Goal: Task Accomplishment & Management: Use online tool/utility

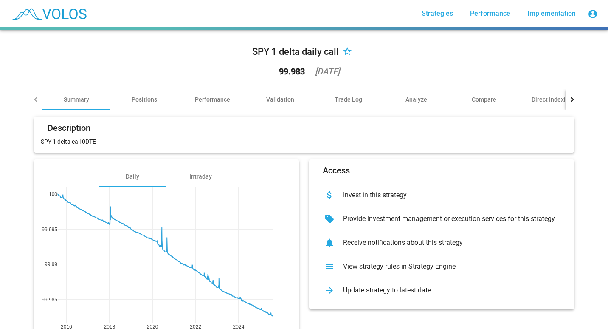
scroll to position [43, 0]
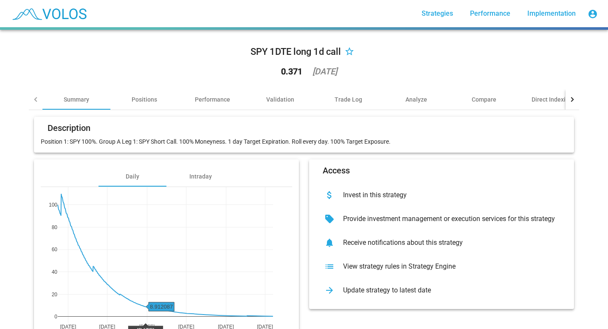
scroll to position [49, 0]
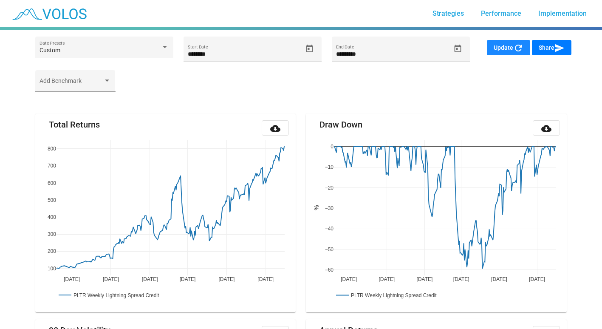
click at [497, 45] on span "Update refresh" at bounding box center [509, 47] width 30 height 7
click at [210, 56] on input "********" at bounding box center [245, 54] width 114 height 7
click at [310, 51] on icon "Open calendar" at bounding box center [309, 48] width 9 height 9
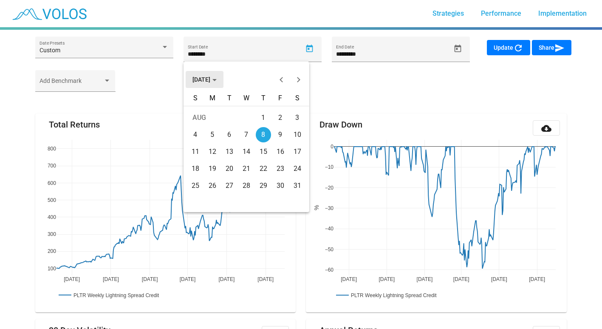
click at [223, 80] on button "AUG 2024" at bounding box center [205, 79] width 38 height 17
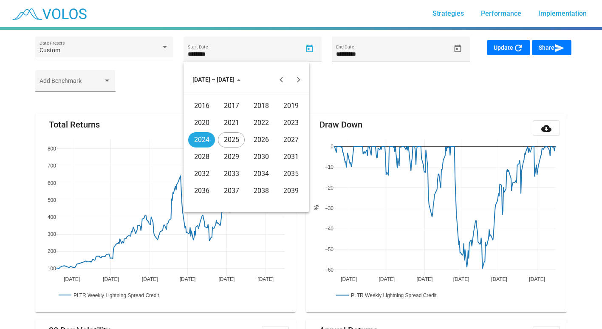
click at [282, 122] on div "2023" at bounding box center [290, 122] width 27 height 15
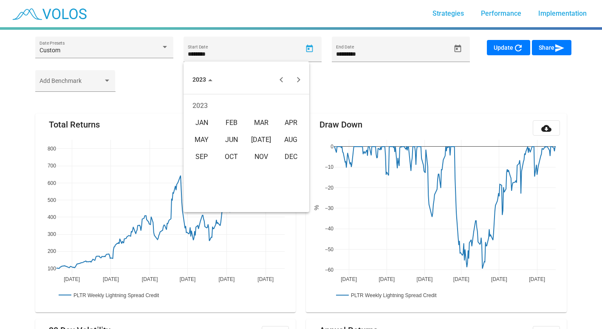
click at [286, 142] on div "AUG" at bounding box center [290, 139] width 27 height 15
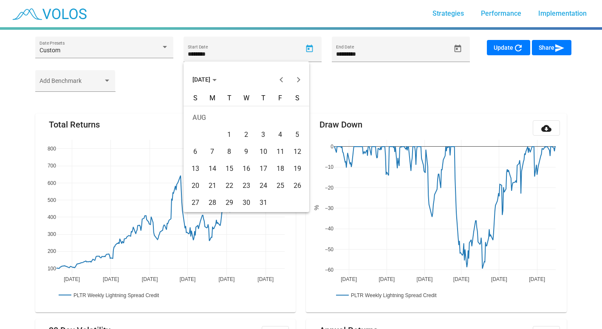
click at [233, 151] on div "8" at bounding box center [229, 151] width 15 height 15
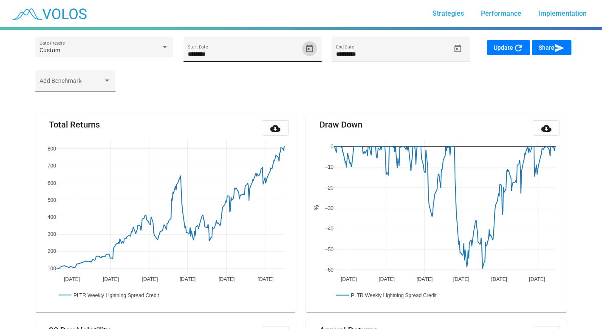
click at [308, 51] on icon "Open calendar" at bounding box center [309, 48] width 7 height 8
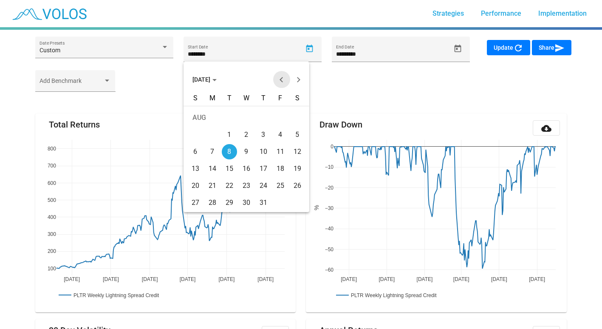
click at [278, 81] on button "Previous month" at bounding box center [281, 79] width 17 height 17
click at [214, 201] on div "31" at bounding box center [212, 202] width 15 height 15
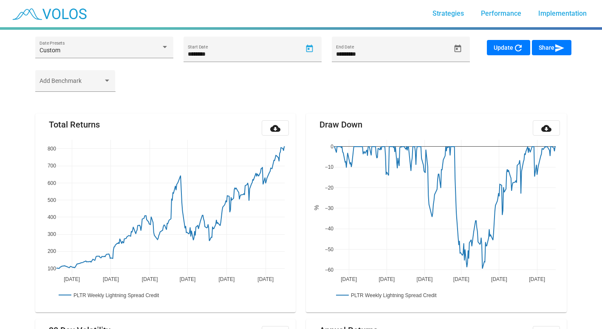
type input "*********"
click at [502, 49] on span "Update refresh" at bounding box center [509, 47] width 30 height 7
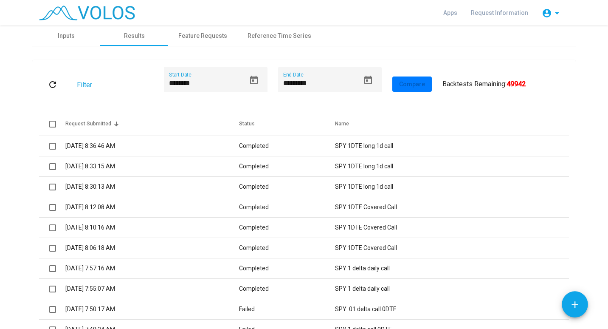
scroll to position [117, 0]
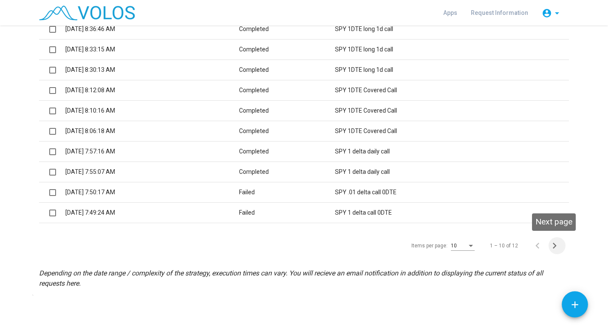
click at [549, 245] on icon "Next page" at bounding box center [555, 246] width 12 height 12
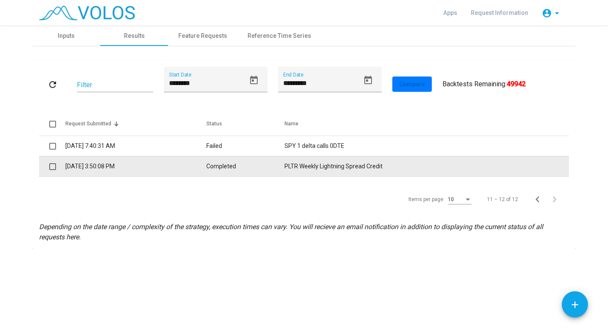
click at [68, 165] on td "8/1/2025 3:50:08 PM" at bounding box center [135, 166] width 141 height 20
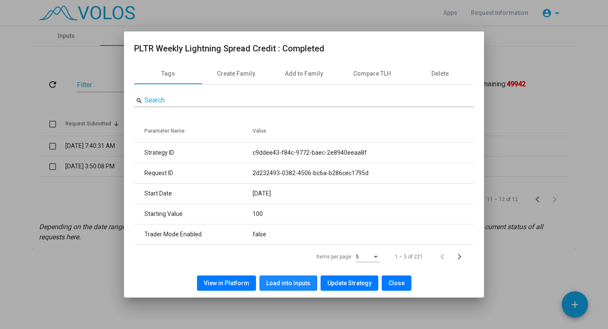
click at [275, 283] on span "Load into Inputs" at bounding box center [288, 283] width 44 height 7
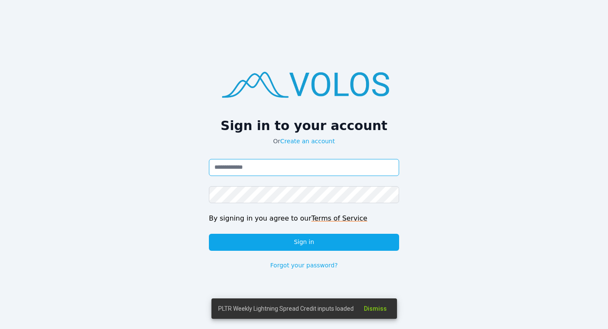
type input "**********"
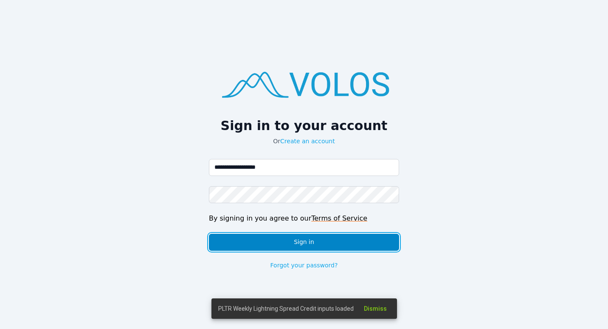
click at [296, 240] on button "Sign in" at bounding box center [304, 242] width 190 height 17
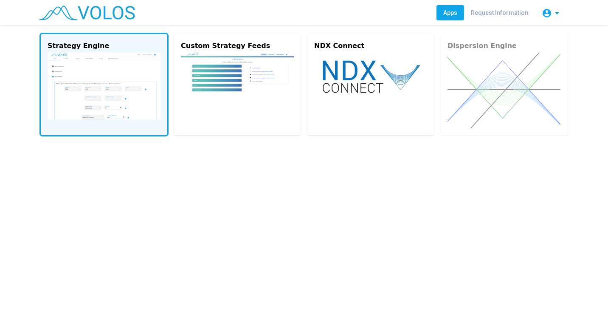
click at [109, 75] on img at bounding box center [104, 86] width 113 height 67
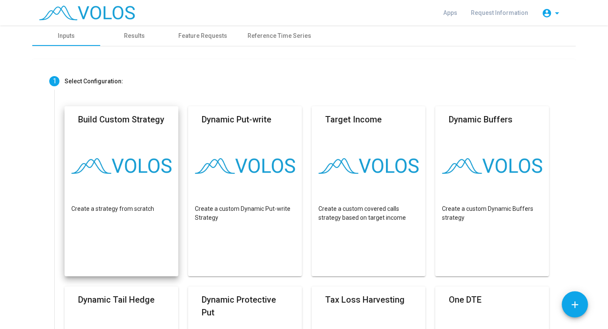
click at [127, 142] on mat-card "Build Custom Strategy Create a strategy from scratch" at bounding box center [122, 191] width 114 height 170
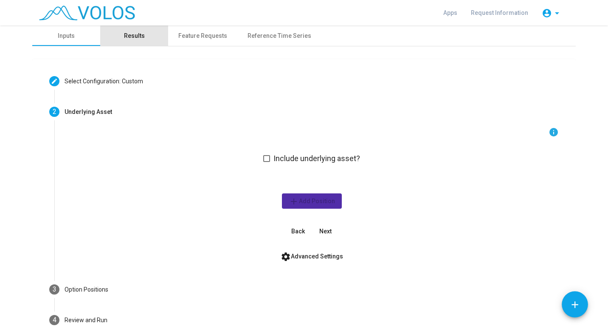
click at [139, 34] on div "Results" at bounding box center [134, 35] width 21 height 9
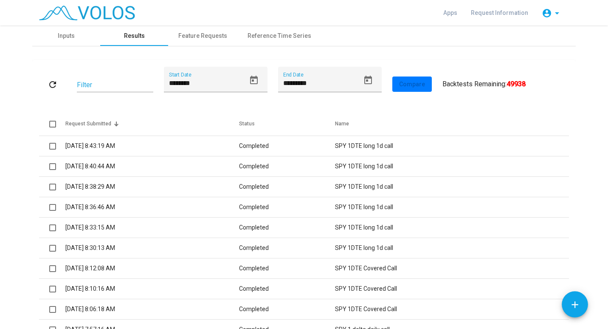
scroll to position [117, 0]
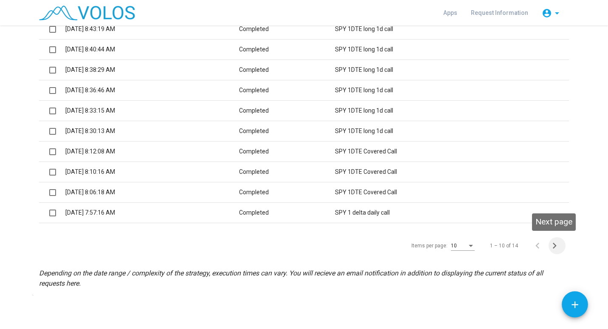
click at [549, 243] on icon "Next page" at bounding box center [555, 246] width 12 height 12
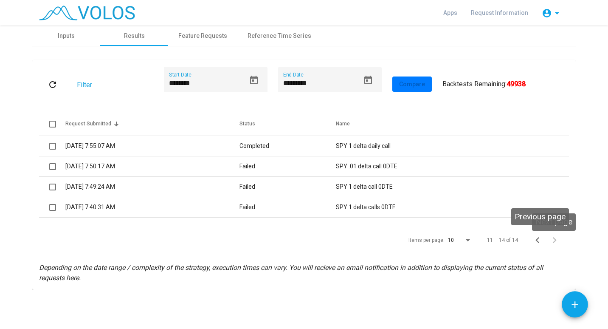
scroll to position [0, 0]
click at [538, 238] on icon "Previous page" at bounding box center [538, 240] width 4 height 6
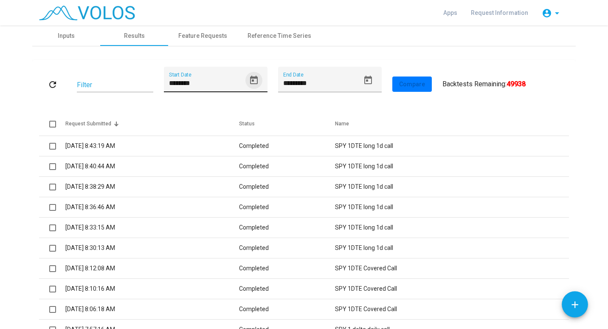
click at [250, 77] on icon "Open calendar" at bounding box center [254, 80] width 8 height 8
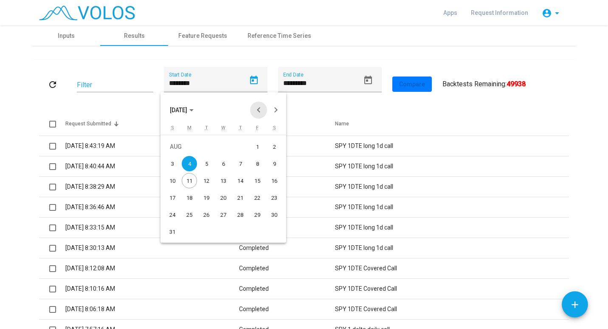
click at [254, 115] on button "Previous month" at bounding box center [258, 110] width 17 height 17
click at [251, 215] on div "25" at bounding box center [257, 214] width 15 height 15
type input "*********"
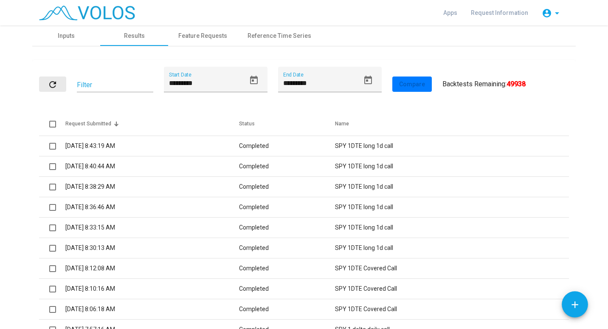
click at [49, 83] on mat-icon "refresh" at bounding box center [53, 84] width 10 height 10
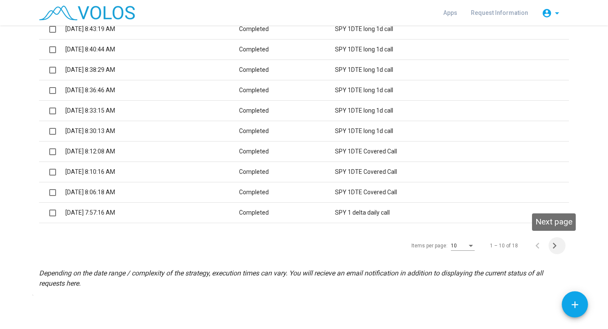
click at [553, 248] on icon "Next page" at bounding box center [555, 246] width 12 height 12
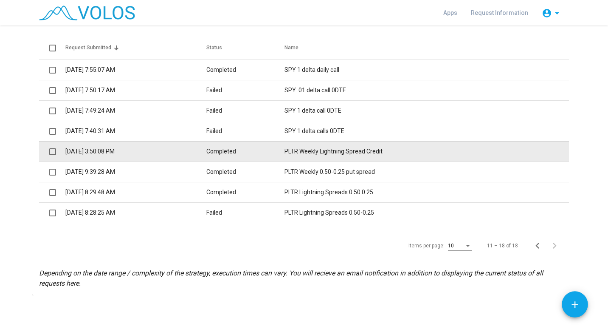
click at [98, 154] on td "8/1/2025 3:50:08 PM" at bounding box center [135, 151] width 141 height 20
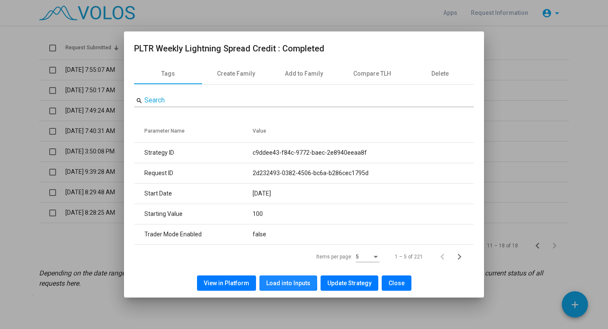
click at [275, 280] on span "Load into Inputs" at bounding box center [288, 283] width 44 height 7
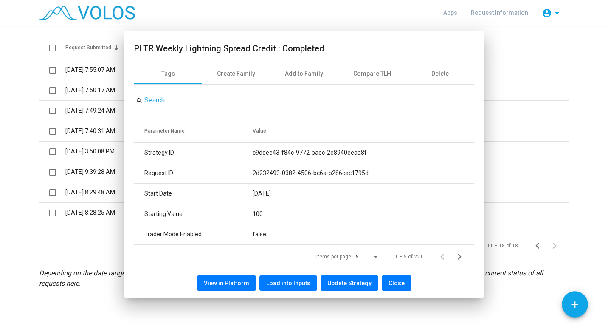
scroll to position [0, 0]
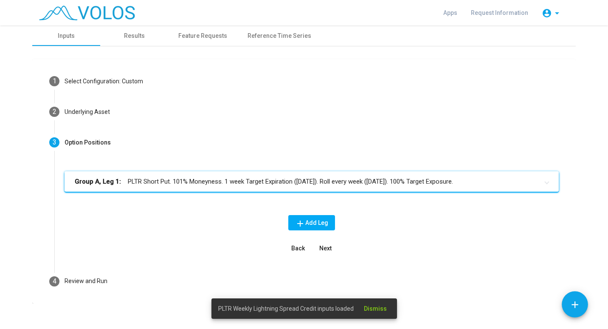
click at [214, 182] on mat-panel-title "Group A, Leg 1: PLTR Short Put. 101% Moneyness. 1 week Target Expiration (Frida…" at bounding box center [307, 182] width 464 height 10
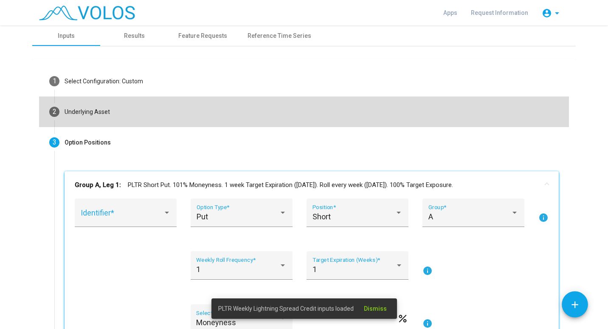
click at [83, 113] on div "Underlying Asset" at bounding box center [87, 111] width 45 height 9
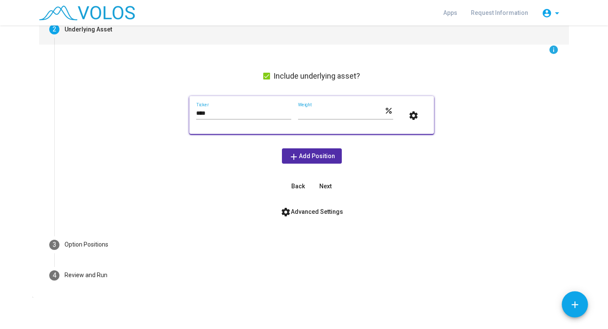
scroll to position [85, 0]
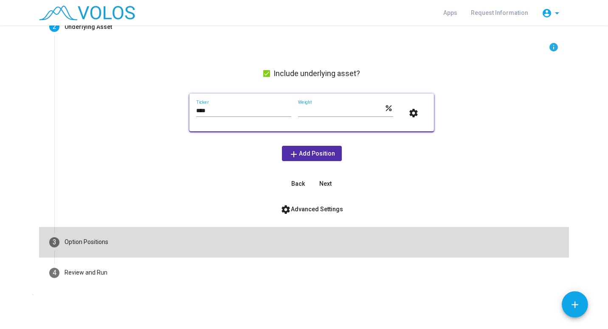
click at [101, 241] on div "Option Positions" at bounding box center [87, 241] width 44 height 9
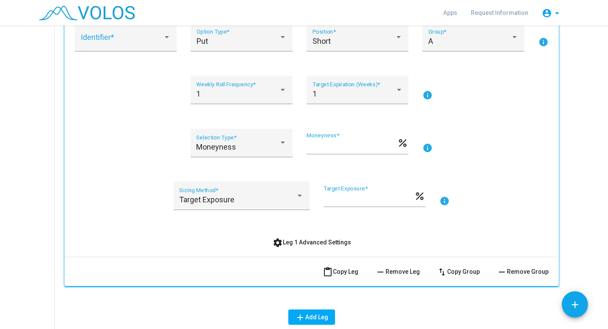
scroll to position [185, 0]
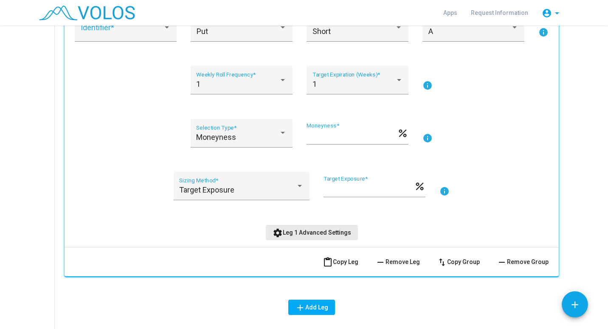
click at [327, 234] on span "settings Leg 1 Advanced Settings" at bounding box center [312, 232] width 79 height 7
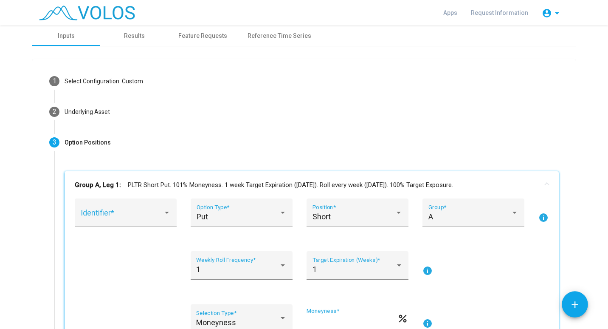
scroll to position [265, 0]
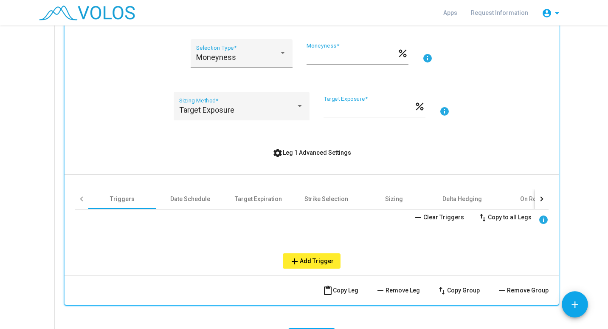
click at [80, 198] on div at bounding box center [82, 198] width 5 height 5
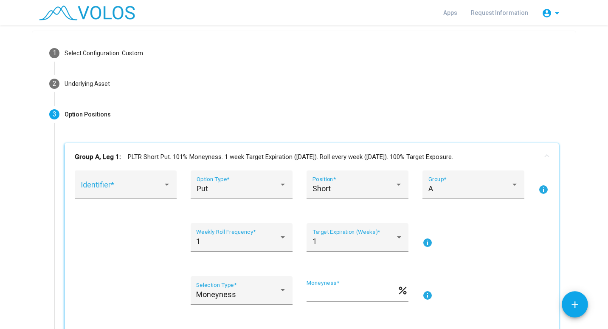
scroll to position [23, 0]
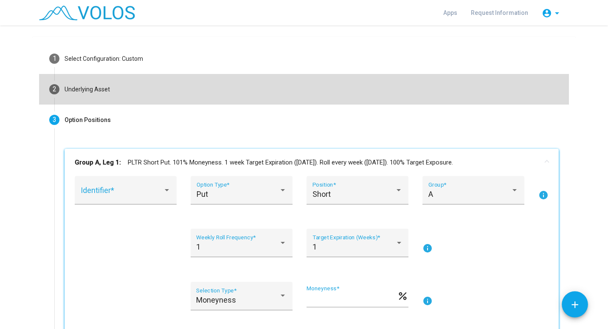
click at [102, 100] on mat-step-header "2 Underlying Asset" at bounding box center [304, 89] width 530 height 31
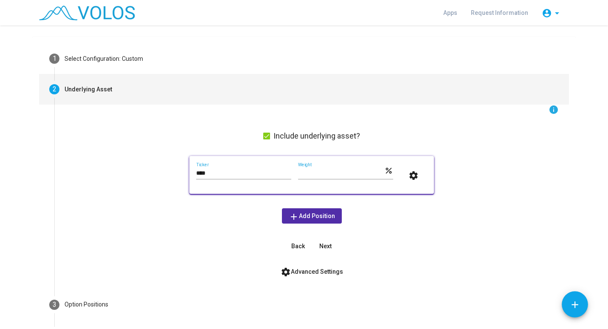
click at [319, 244] on span "Next" at bounding box center [325, 246] width 12 height 7
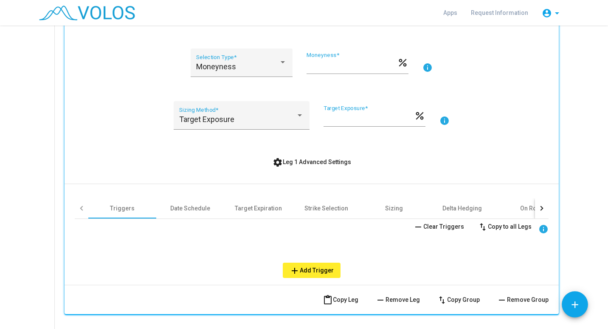
scroll to position [265, 0]
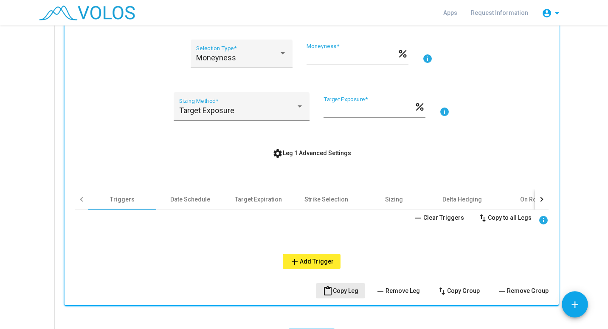
click at [353, 288] on span "content_paste Copy Leg" at bounding box center [341, 290] width 36 height 7
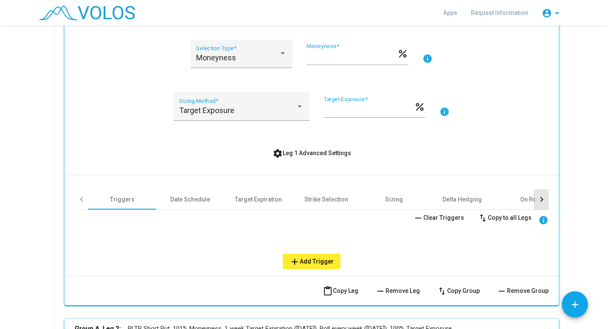
click at [542, 199] on div at bounding box center [542, 199] width 14 height 20
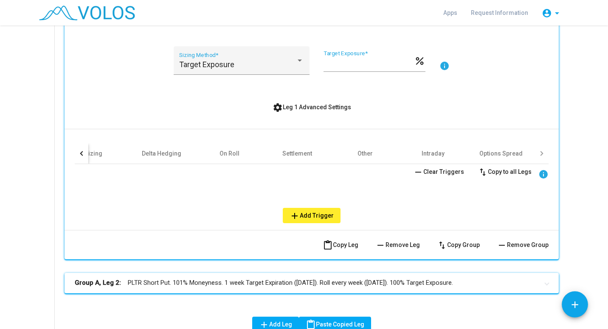
scroll to position [315, 0]
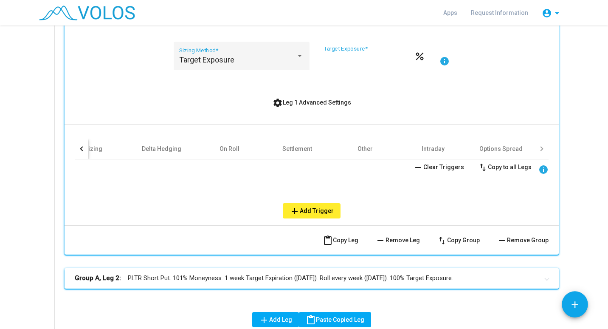
click at [351, 280] on mat-panel-title "Group A, Leg 2: PLTR Short Put. 101% Moneyness. 1 week Target Expiration (Frida…" at bounding box center [307, 278] width 464 height 10
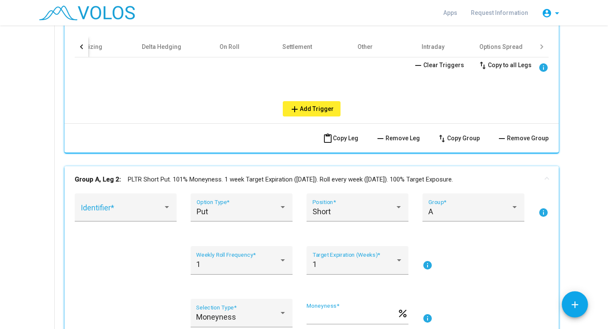
scroll to position [478, 0]
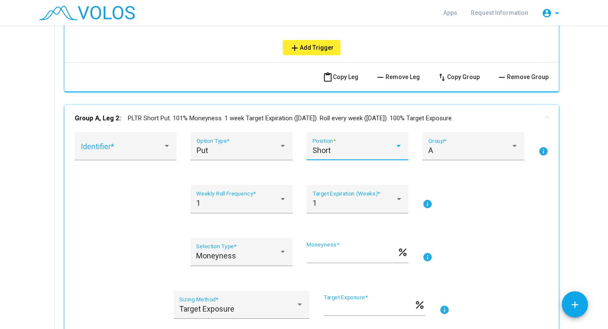
click at [395, 149] on div at bounding box center [399, 145] width 8 height 8
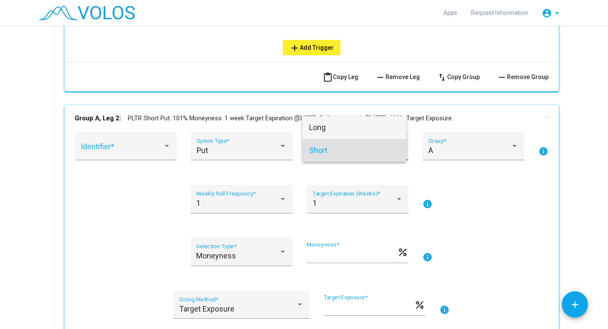
click at [334, 127] on span "Long" at bounding box center [354, 127] width 90 height 23
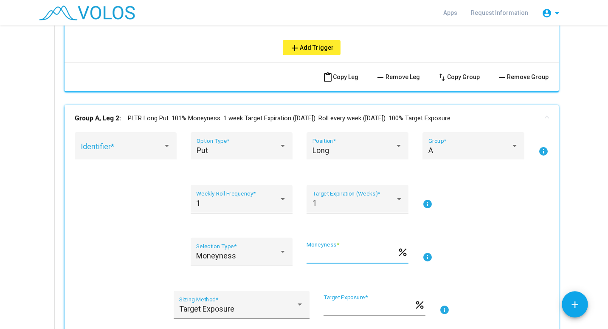
drag, startPoint x: 344, startPoint y: 255, endPoint x: 304, endPoint y: 252, distance: 40.0
click at [307, 252] on input "***" at bounding box center [352, 255] width 90 height 8
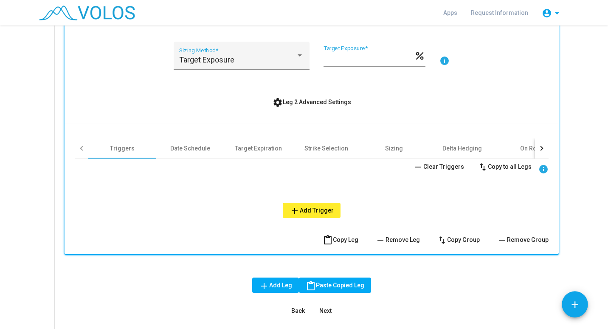
scroll to position [732, 0]
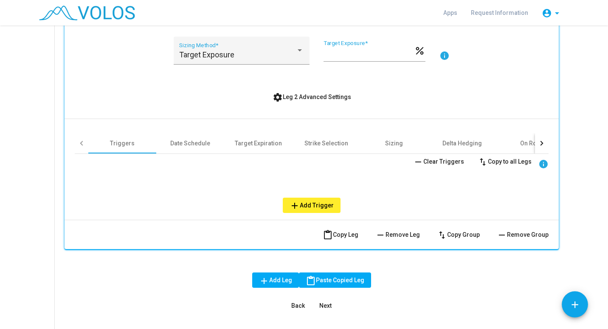
type input "**"
click at [539, 146] on div at bounding box center [542, 143] width 14 height 20
click at [519, 144] on div "Other" at bounding box center [516, 143] width 15 height 8
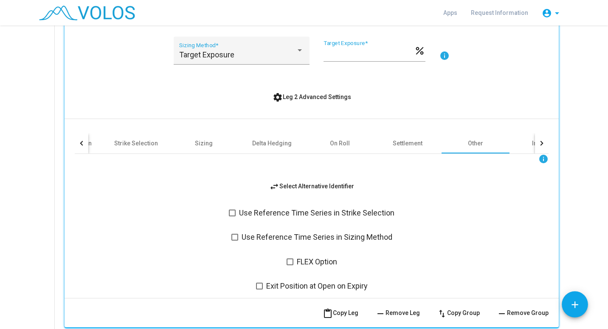
click at [311, 185] on span "swap_horiz Select Alternative Identifier" at bounding box center [311, 186] width 85 height 7
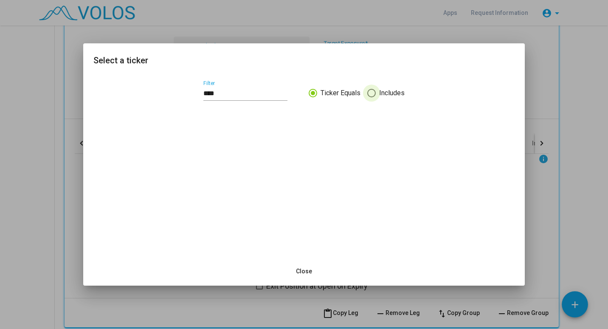
click at [368, 94] on span at bounding box center [371, 93] width 8 height 8
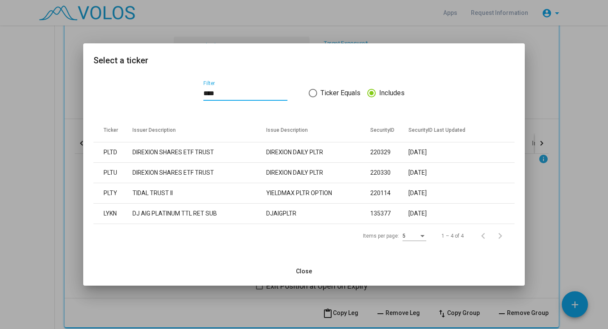
click at [237, 94] on input "****" at bounding box center [245, 94] width 84 height 8
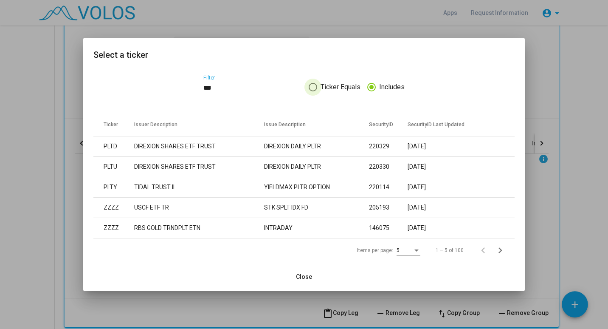
click at [333, 86] on span "Ticker Equals" at bounding box center [338, 87] width 43 height 10
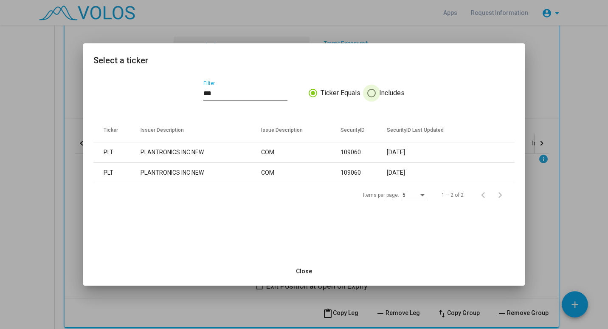
click at [374, 94] on span at bounding box center [371, 93] width 8 height 8
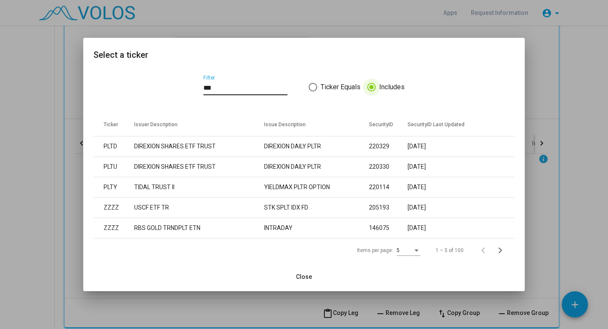
click at [247, 95] on div "*** Filter" at bounding box center [245, 85] width 84 height 20
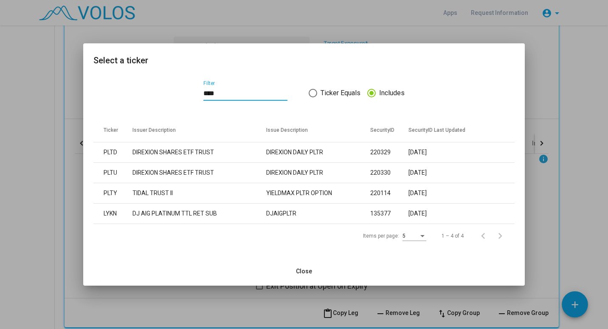
type input "****"
click at [303, 267] on button "Close" at bounding box center [304, 270] width 30 height 15
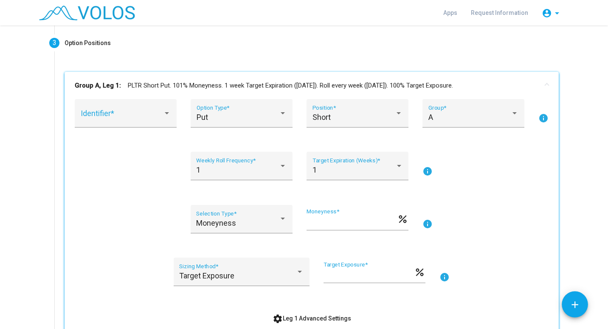
scroll to position [101, 0]
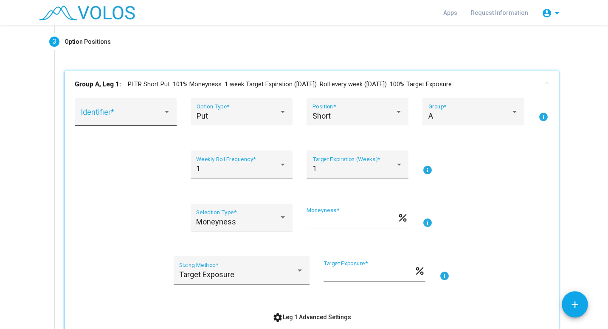
click at [166, 112] on div at bounding box center [167, 111] width 8 height 8
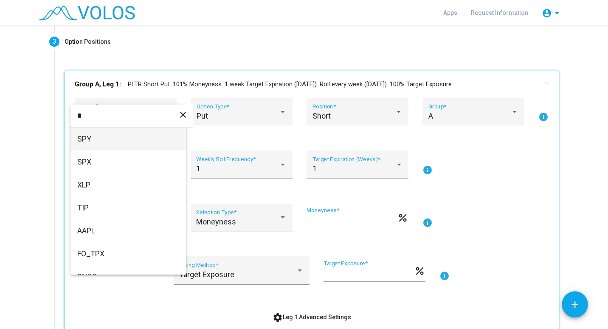
scroll to position [0, 0]
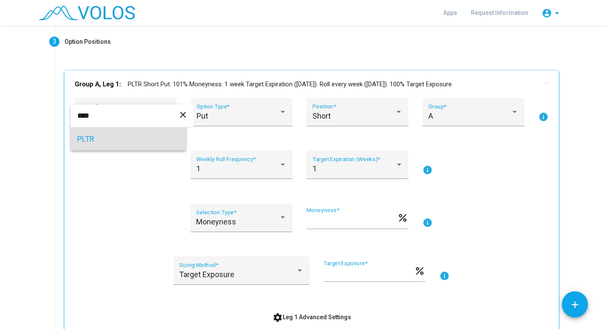
type input "****"
click at [128, 138] on span "PLTR" at bounding box center [128, 138] width 102 height 23
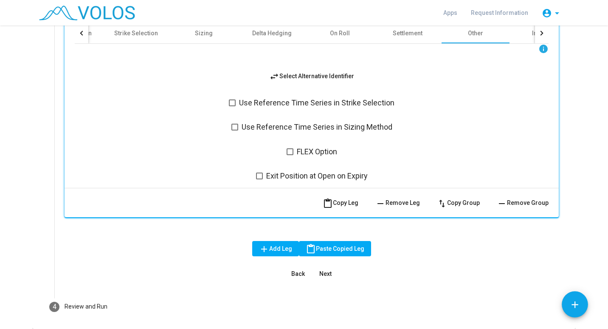
scroll to position [876, 0]
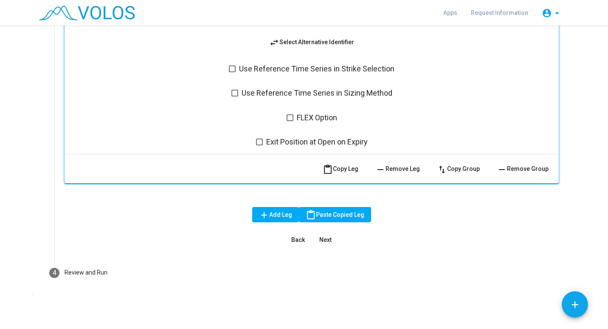
click at [322, 239] on span "Next" at bounding box center [325, 239] width 12 height 7
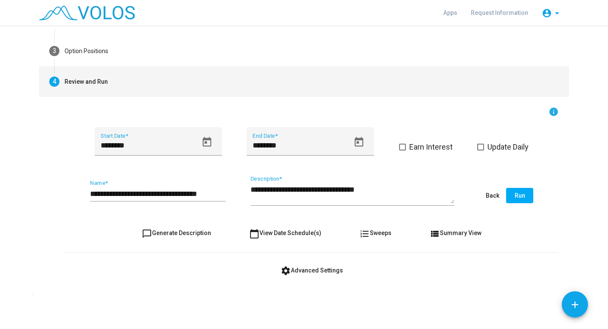
scroll to position [91, 0]
click at [511, 198] on button "Run" at bounding box center [519, 195] width 27 height 15
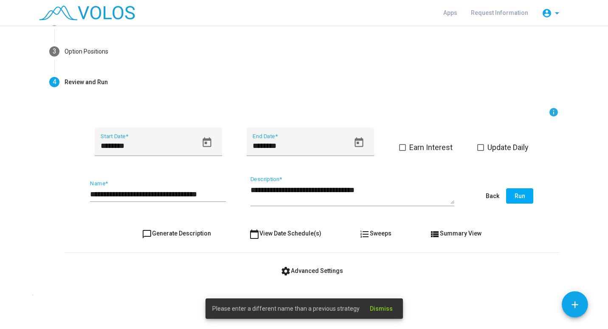
click at [164, 195] on input "**********" at bounding box center [158, 194] width 136 height 8
click at [210, 194] on input "**********" at bounding box center [158, 194] width 136 height 8
type input "**********"
click at [375, 192] on textarea "**********" at bounding box center [353, 194] width 204 height 19
type textarea "**********"
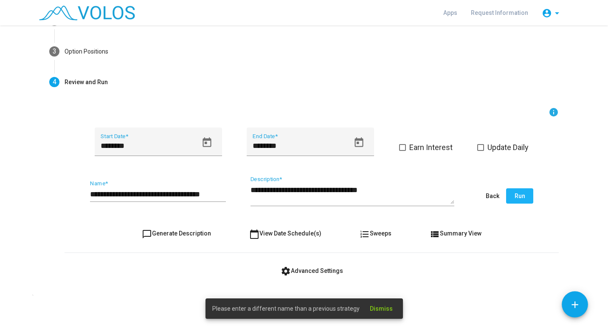
click at [521, 194] on span "Run" at bounding box center [520, 195] width 11 height 7
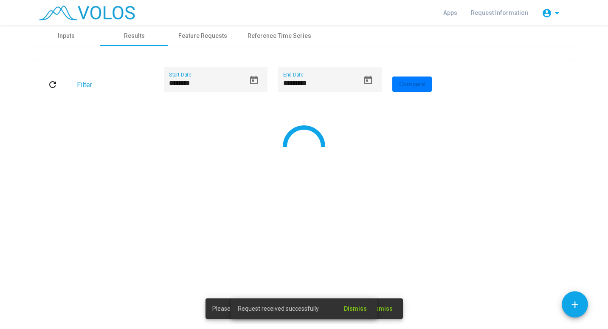
scroll to position [0, 0]
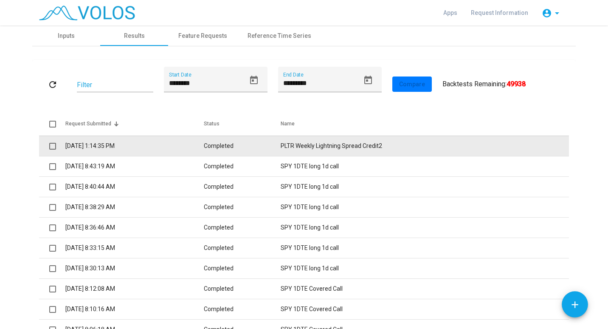
click at [87, 140] on td "8/11/2025 1:14:35 PM" at bounding box center [134, 146] width 138 height 20
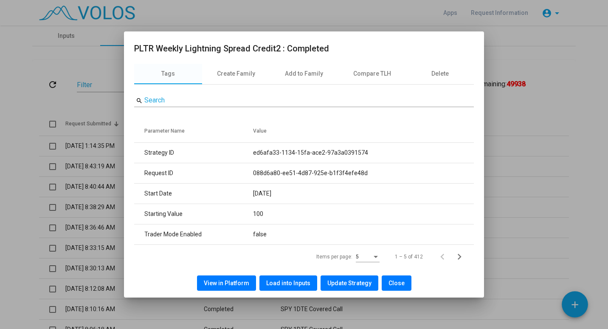
click at [396, 287] on button "Close" at bounding box center [397, 282] width 30 height 15
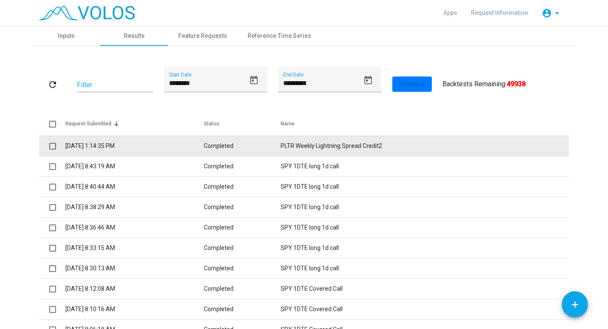
click at [116, 148] on td "8/11/2025 1:14:35 PM" at bounding box center [134, 146] width 138 height 20
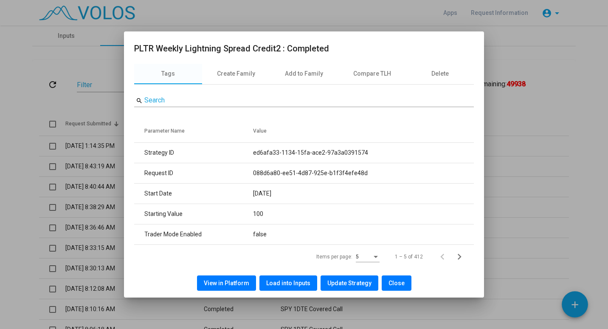
click at [240, 281] on span "View in Platform" at bounding box center [226, 283] width 45 height 7
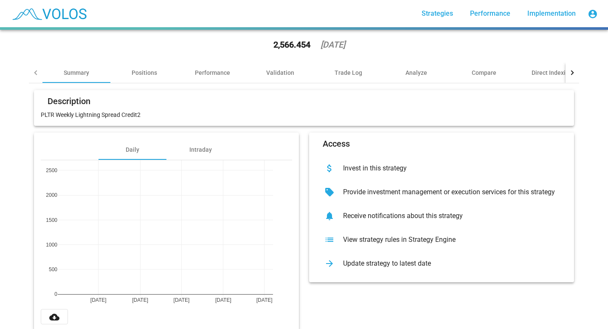
scroll to position [49, 0]
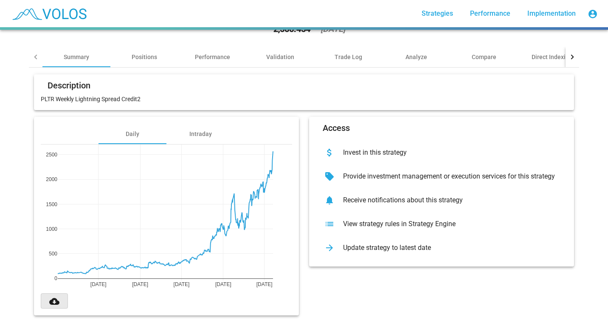
click at [51, 296] on mat-icon "cloud_download" at bounding box center [54, 301] width 10 height 10
click at [66, 97] on mat-card "Description PLTR Weekly Lightning Spread Credit2" at bounding box center [304, 92] width 540 height 36
click at [89, 95] on p "PLTR Weekly Lightning Spread Credit2" at bounding box center [304, 99] width 527 height 8
click at [364, 220] on div "View strategy rules in Strategy Engine" at bounding box center [448, 224] width 224 height 8
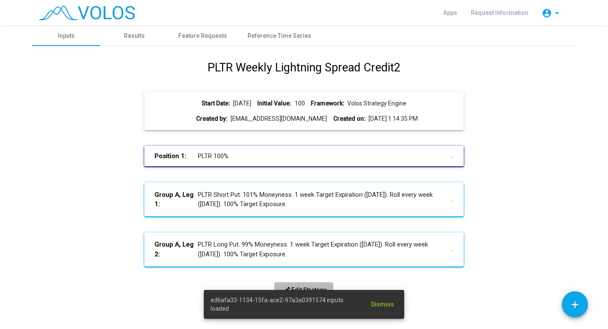
click at [306, 287] on span "edit Edit Strategy" at bounding box center [303, 289] width 45 height 7
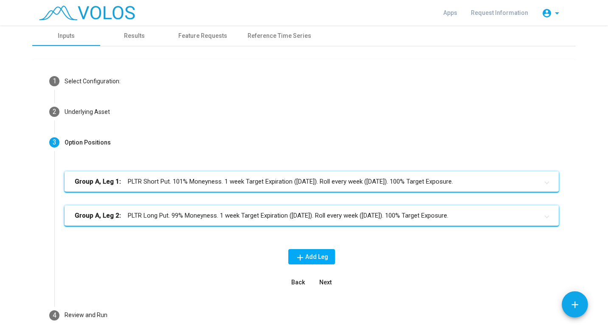
click at [316, 276] on button "Next" at bounding box center [325, 281] width 27 height 15
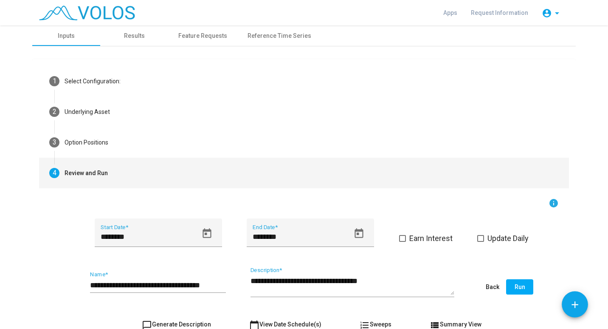
scroll to position [1, 0]
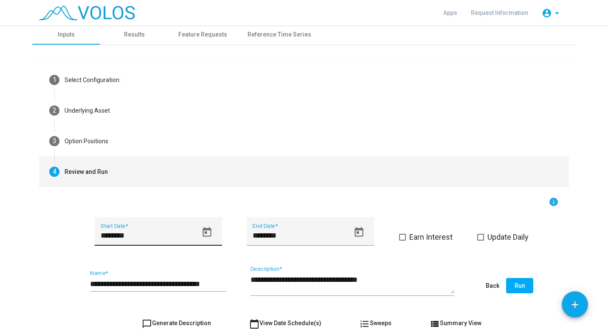
click at [144, 236] on input "********" at bounding box center [149, 235] width 97 height 8
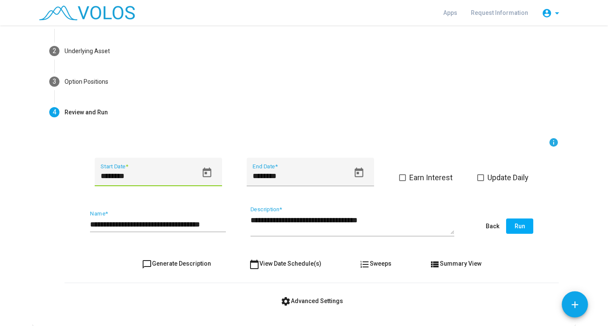
scroll to position [65, 0]
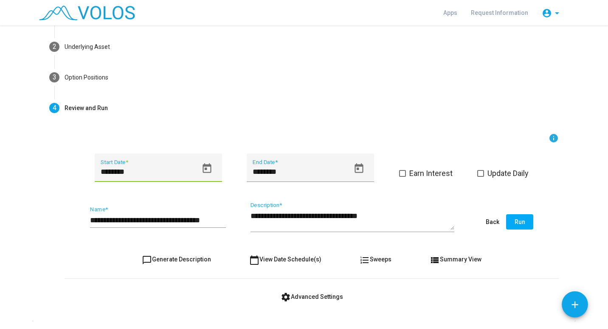
type input "********"
click at [518, 220] on span "Run" at bounding box center [520, 221] width 11 height 7
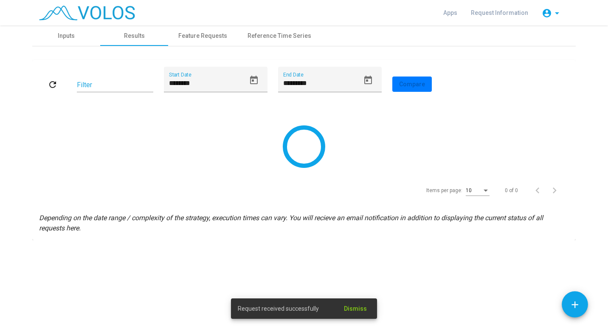
scroll to position [0, 0]
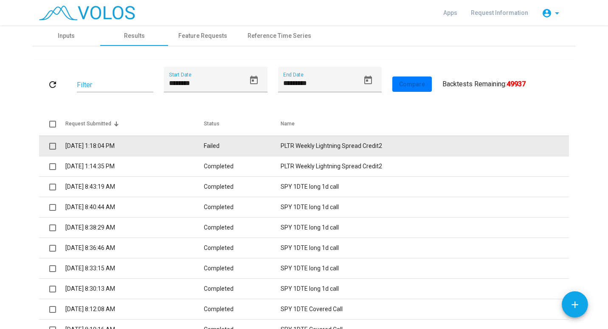
click at [303, 150] on td "PLTR Weekly Lightning Spread Credit2" at bounding box center [425, 146] width 288 height 20
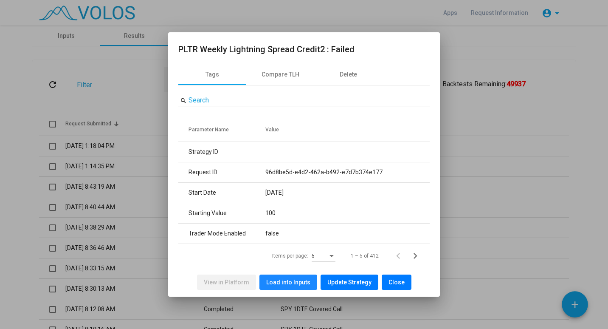
click at [296, 288] on button "Load into Inputs" at bounding box center [289, 281] width 58 height 15
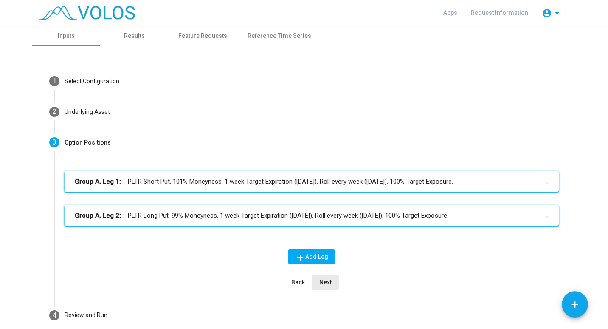
click at [319, 278] on button "Next" at bounding box center [325, 281] width 27 height 15
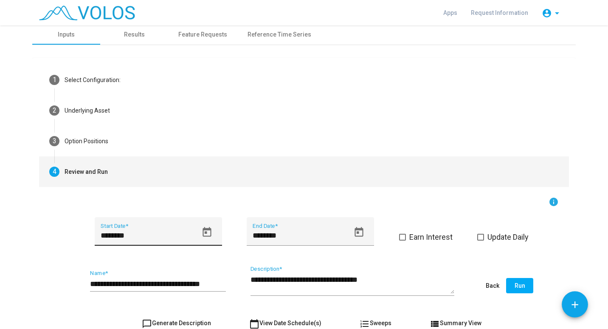
click at [203, 231] on icon "Open calendar" at bounding box center [206, 231] width 11 height 11
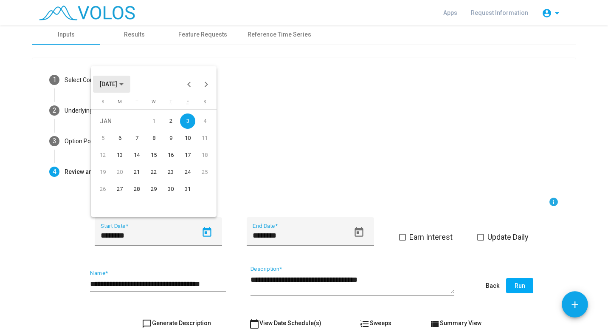
click at [124, 86] on span "JAN 2020" at bounding box center [112, 83] width 24 height 7
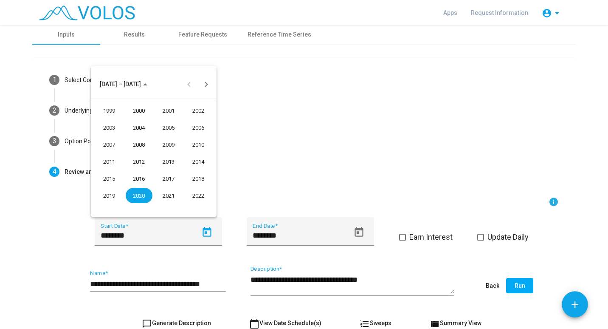
click at [260, 165] on div at bounding box center [304, 164] width 608 height 329
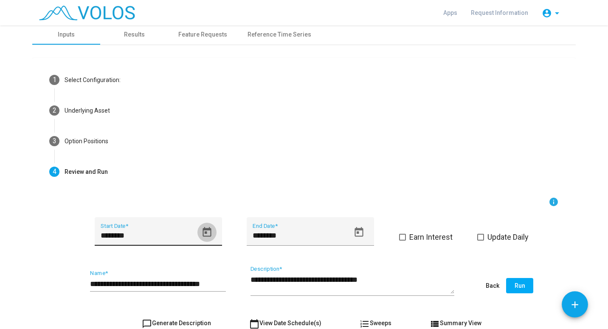
click at [204, 226] on icon "Open calendar" at bounding box center [206, 231] width 11 height 11
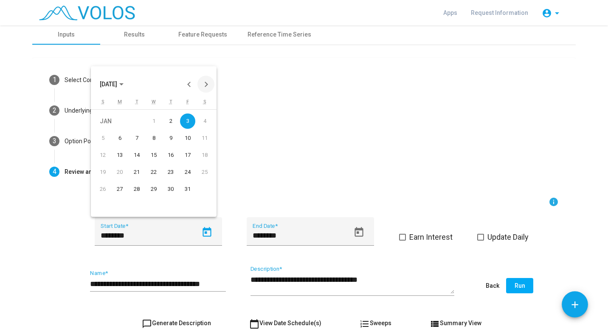
click at [208, 86] on button "Next month" at bounding box center [206, 84] width 17 height 17
drag, startPoint x: 132, startPoint y: 85, endPoint x: 124, endPoint y: 92, distance: 11.1
click at [124, 92] on button "FEB 2020" at bounding box center [111, 84] width 37 height 17
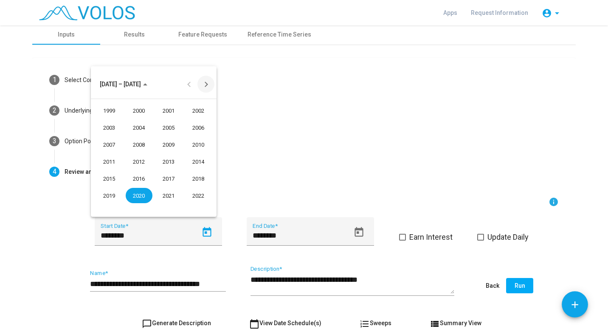
click at [205, 87] on button "Next 24 years" at bounding box center [206, 84] width 17 height 17
click at [192, 85] on button "Previous 24 years" at bounding box center [189, 84] width 17 height 17
click at [177, 190] on div "2021" at bounding box center [168, 195] width 27 height 15
click at [113, 131] on div "JAN" at bounding box center [109, 127] width 27 height 15
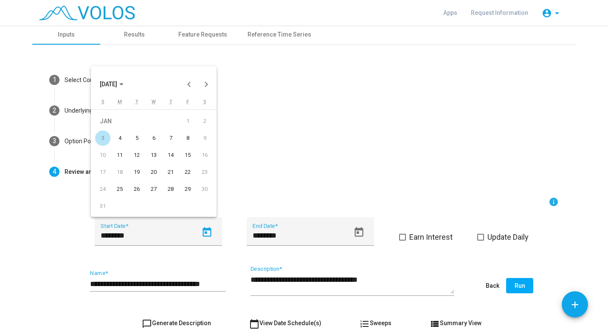
click at [121, 138] on div "4" at bounding box center [119, 137] width 15 height 15
type input "********"
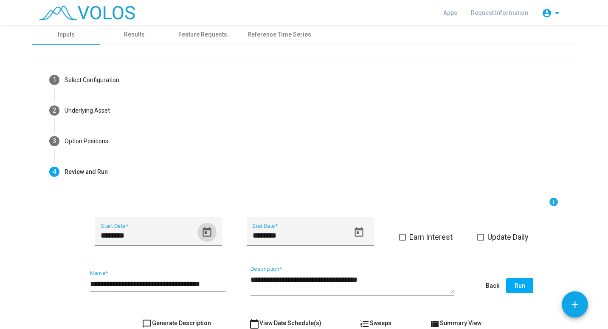
click at [515, 284] on span "Run" at bounding box center [520, 285] width 11 height 7
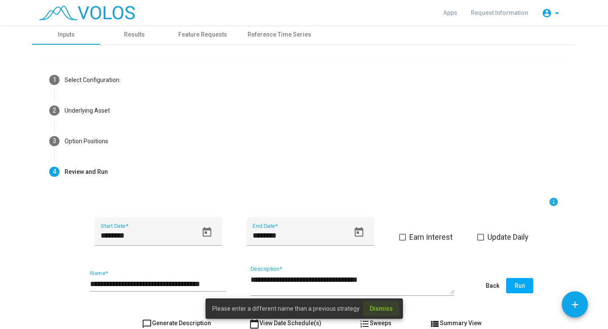
click at [370, 311] on span "Dismiss" at bounding box center [381, 308] width 23 height 7
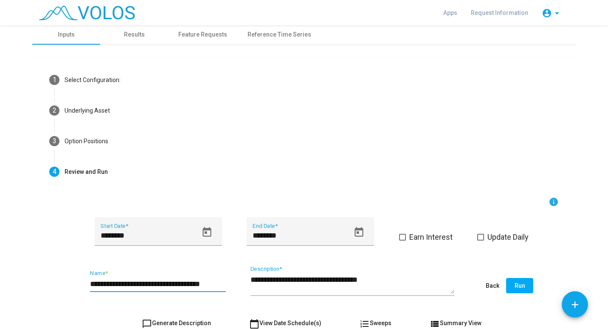
click at [217, 286] on input "**********" at bounding box center [158, 284] width 136 height 8
type input "**********"
click at [385, 281] on textarea "**********" at bounding box center [353, 283] width 204 height 19
click at [517, 285] on span "Run" at bounding box center [520, 285] width 11 height 7
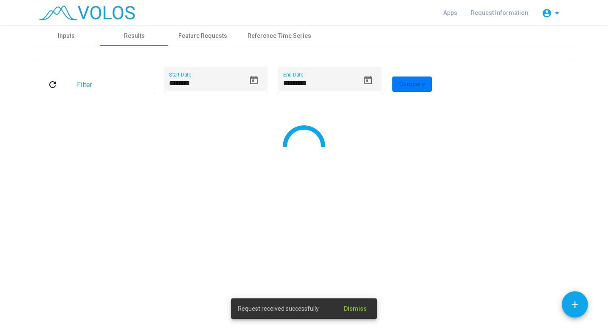
scroll to position [0, 0]
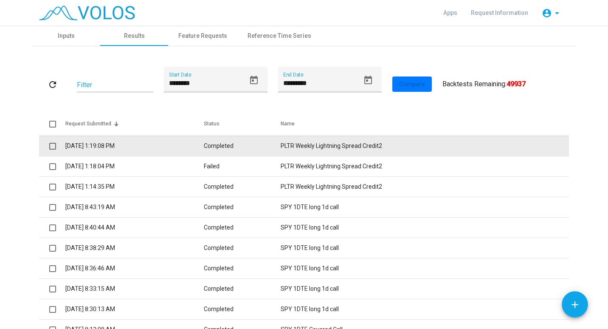
click at [95, 145] on td "8/11/2025 1:19:08 PM" at bounding box center [134, 146] width 138 height 20
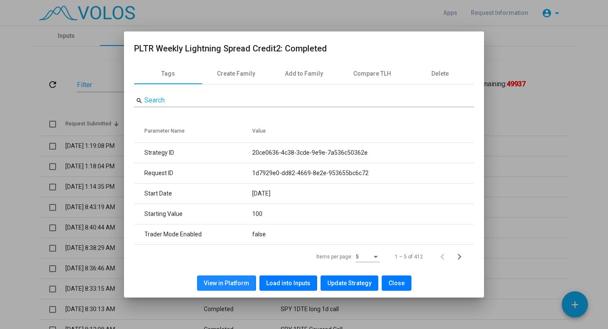
click at [226, 282] on span "View in Platform" at bounding box center [226, 283] width 45 height 7
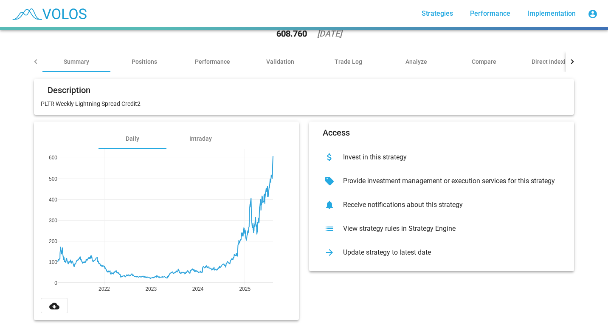
scroll to position [49, 0]
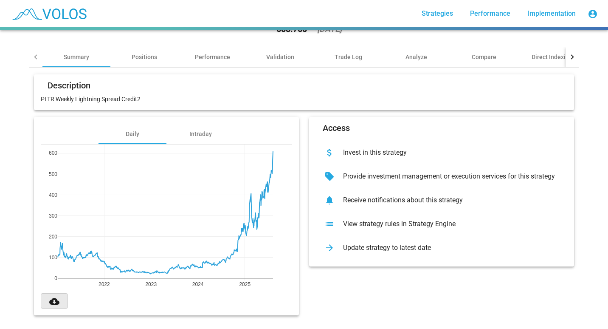
click at [49, 297] on mat-icon "cloud_download" at bounding box center [54, 301] width 10 height 10
click at [136, 55] on div "Positions" at bounding box center [144, 57] width 68 height 20
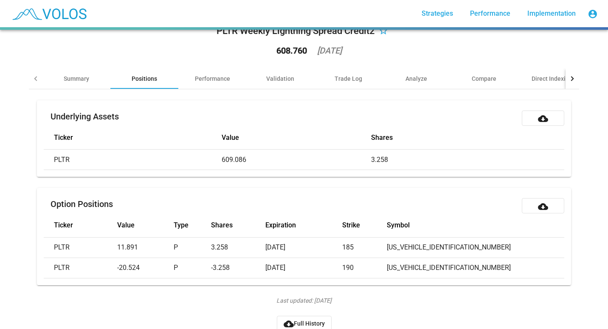
scroll to position [42, 0]
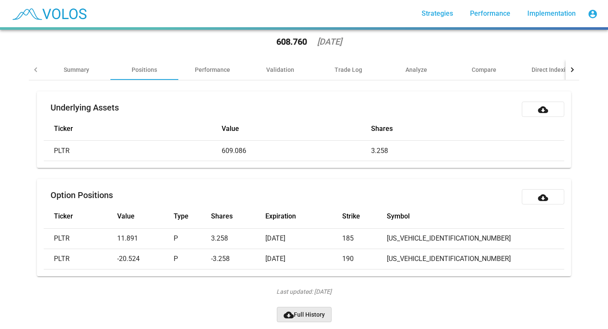
click at [299, 311] on span "cloud_download Full History" at bounding box center [304, 314] width 41 height 7
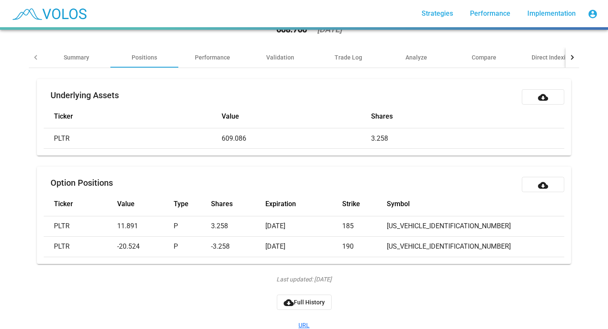
click at [4, 114] on div "PLTR Weekly Lightning Spread Credit2 star_border 608.760 [DATE] Summary Positio…" at bounding box center [304, 179] width 608 height 299
click at [146, 56] on div "Positions" at bounding box center [144, 57] width 25 height 8
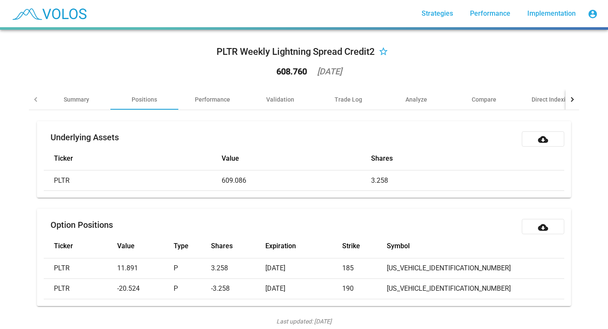
click at [30, 97] on div at bounding box center [36, 99] width 14 height 20
click at [36, 101] on div at bounding box center [36, 99] width 14 height 20
click at [571, 102] on div at bounding box center [573, 99] width 14 height 20
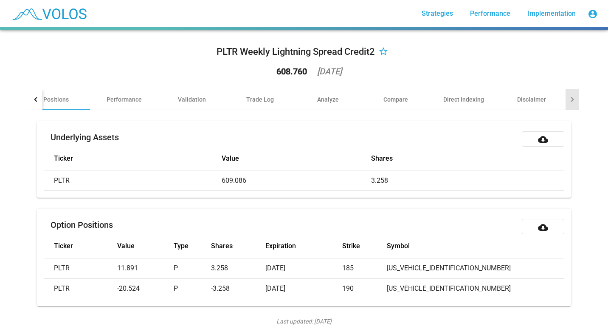
click at [571, 102] on div at bounding box center [573, 99] width 14 height 20
click at [30, 102] on div at bounding box center [36, 99] width 14 height 20
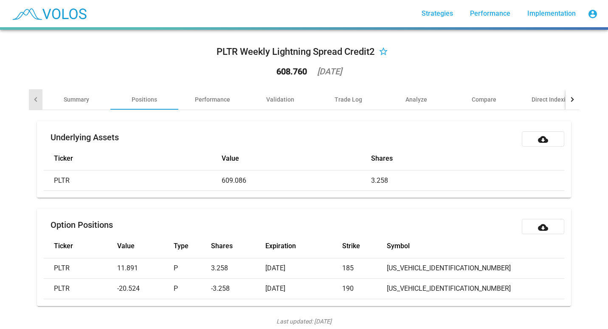
click at [30, 102] on div at bounding box center [36, 99] width 14 height 20
click at [64, 102] on div "Summary" at bounding box center [76, 99] width 25 height 8
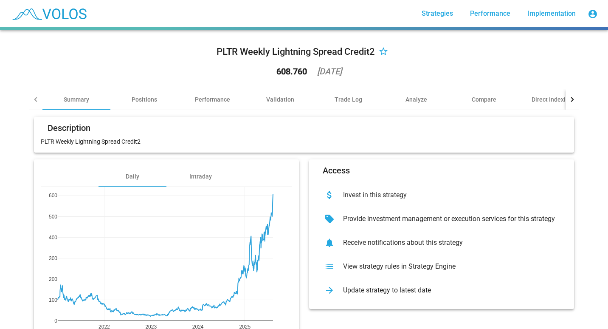
click at [368, 267] on div "View strategy rules in Strategy Engine" at bounding box center [448, 266] width 224 height 8
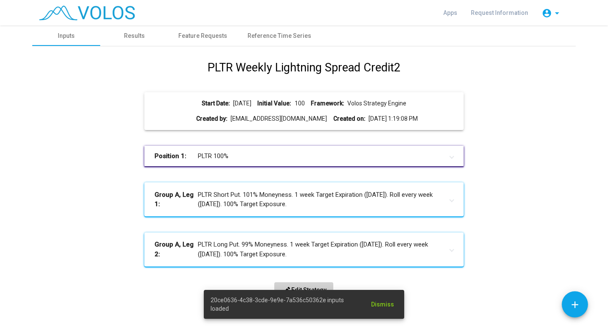
click at [319, 287] on span "edit Edit Strategy" at bounding box center [303, 289] width 45 height 7
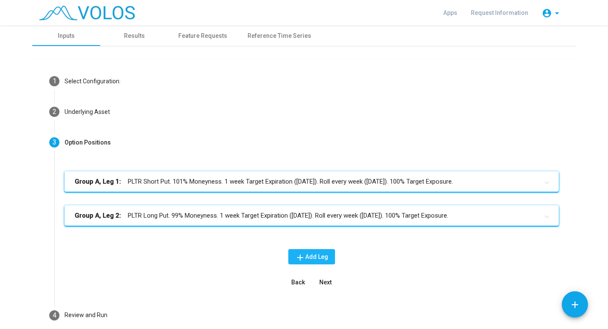
click at [306, 257] on span "add Add Leg" at bounding box center [311, 256] width 33 height 7
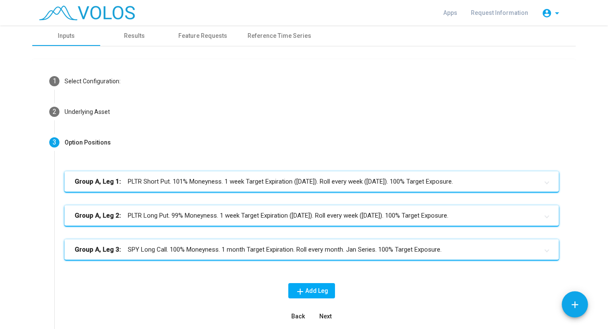
click at [223, 254] on mat-panel-title "Group A, Leg 3: SPY Long Call. 100% Moneyness. 1 month Target Expiration. Roll …" at bounding box center [307, 250] width 464 height 10
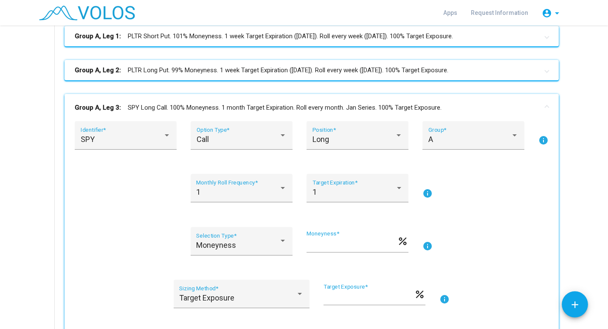
scroll to position [147, 0]
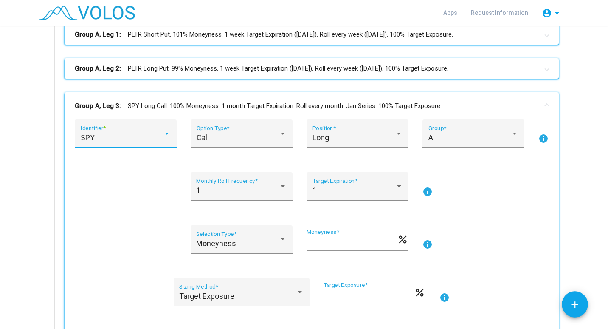
click at [140, 137] on div "SPY" at bounding box center [122, 137] width 83 height 8
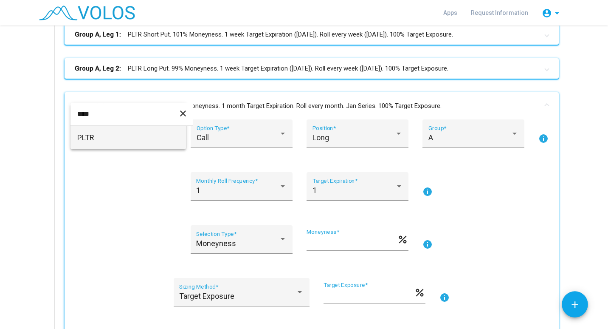
type input "****"
click at [140, 137] on span "PLTR" at bounding box center [128, 137] width 102 height 23
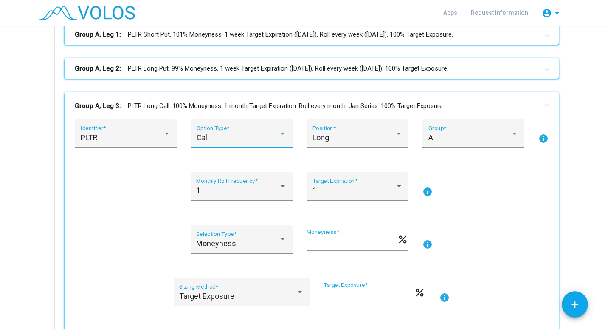
click at [281, 133] on div at bounding box center [283, 134] width 4 height 2
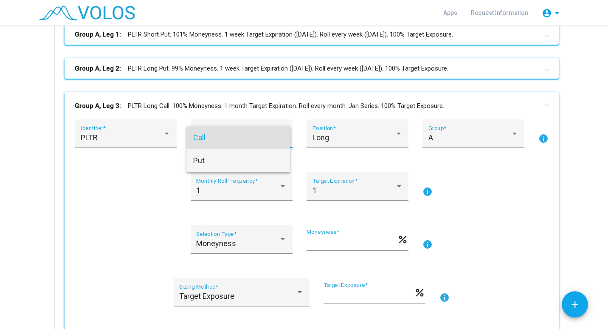
click at [224, 162] on span "Put" at bounding box center [238, 160] width 90 height 23
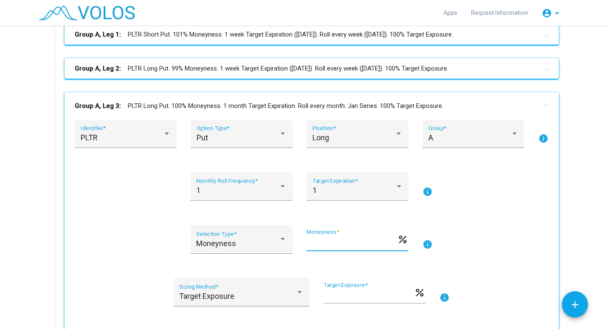
drag, startPoint x: 319, startPoint y: 243, endPoint x: 291, endPoint y: 243, distance: 28.0
click at [291, 243] on div "Moneyness Selection Type * *** Moneyness * percent info" at bounding box center [312, 244] width 474 height 39
click at [281, 238] on div at bounding box center [283, 239] width 4 height 2
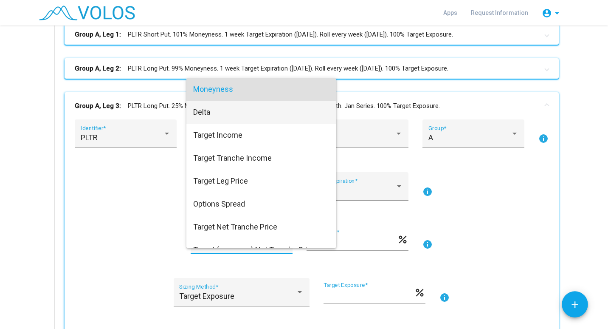
click at [207, 102] on span "Delta" at bounding box center [261, 112] width 136 height 23
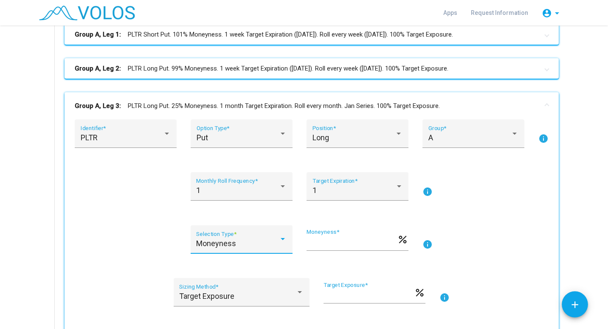
type input "***"
drag, startPoint x: 321, startPoint y: 244, endPoint x: 288, endPoint y: 244, distance: 32.7
click at [288, 244] on div "Delta Selection Type * *** Delta (-1.0 to 1.0) * info" at bounding box center [312, 244] width 474 height 39
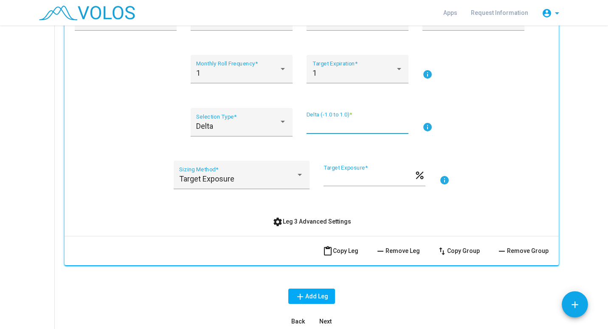
scroll to position [263, 0]
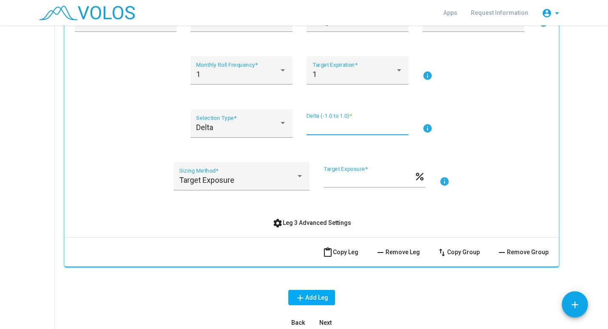
type input "*****"
click at [412, 253] on span "remove Remove Leg" at bounding box center [398, 252] width 45 height 7
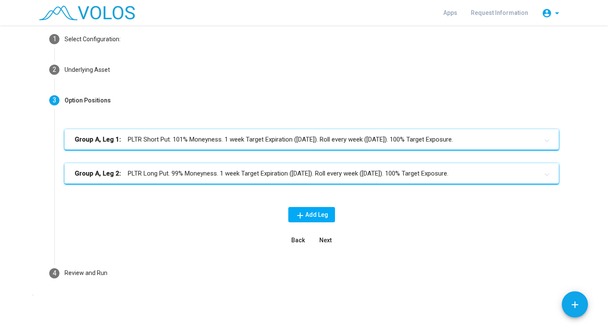
click at [330, 178] on mat-expansion-panel-header "Group A, Leg 2: PLTR Long Put. 99% Moneyness. 1 week Target Expiration (Friday)…" at bounding box center [312, 173] width 494 height 20
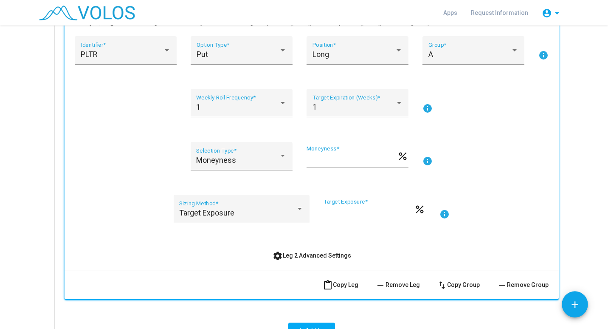
scroll to position [224, 0]
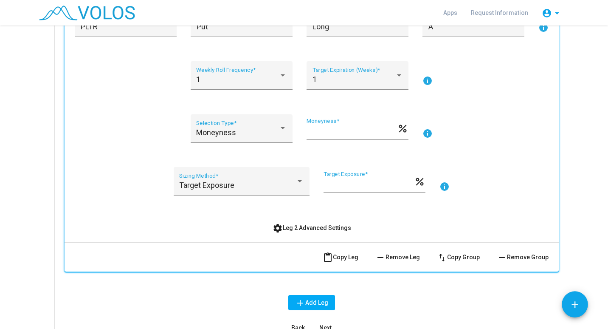
click at [353, 258] on span "content_paste Copy Leg" at bounding box center [341, 257] width 36 height 7
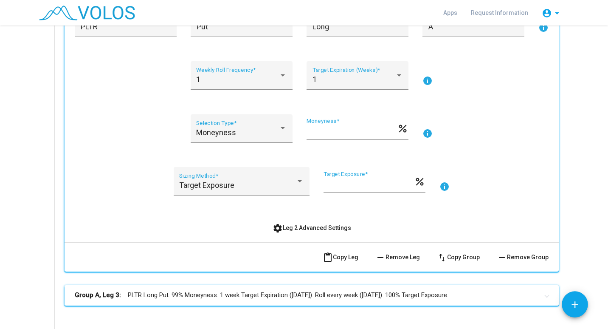
click at [305, 293] on mat-panel-title "Group A, Leg 3: PLTR Long Put. 99% Moneyness. 1 week Target Expiration (Friday)…" at bounding box center [307, 295] width 464 height 10
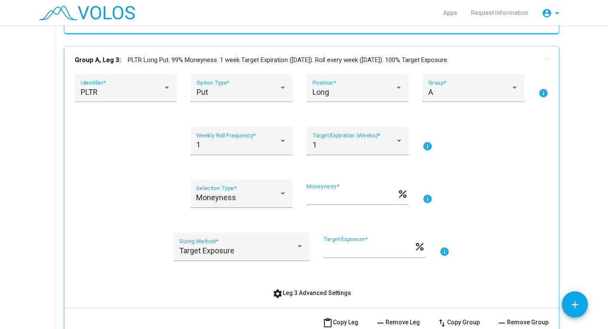
scroll to position [493, 0]
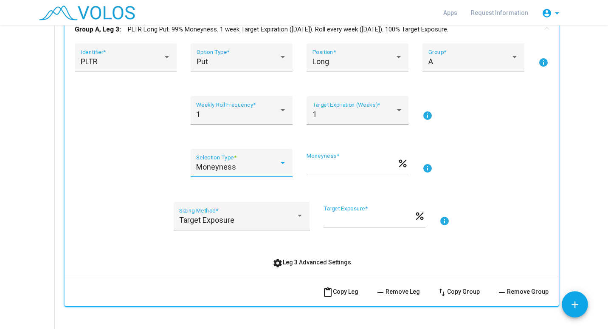
click at [282, 164] on div at bounding box center [283, 162] width 8 height 8
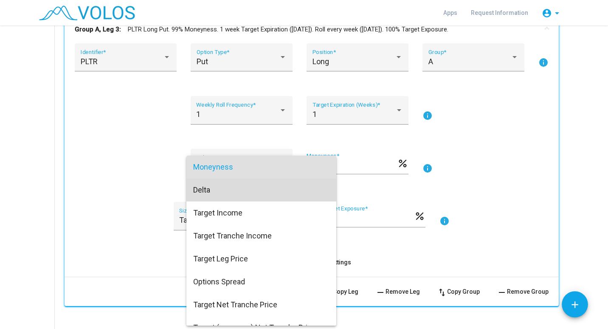
click at [262, 195] on span "Delta" at bounding box center [261, 189] width 136 height 23
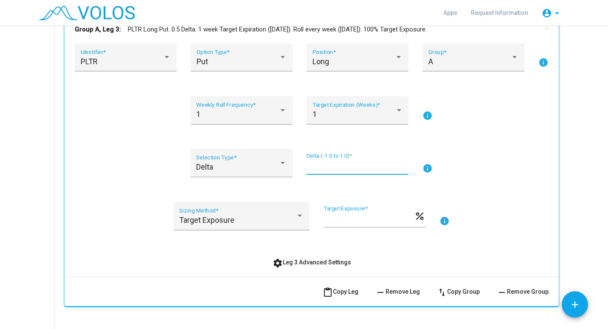
click at [314, 168] on input "***" at bounding box center [358, 166] width 102 height 8
type input "*****"
click at [298, 216] on div at bounding box center [300, 216] width 4 height 2
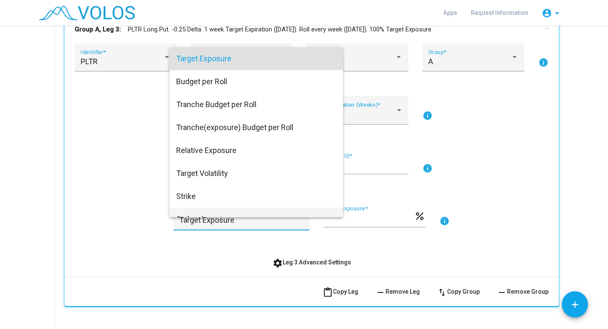
click at [297, 216] on span "Strike plus price" at bounding box center [256, 219] width 160 height 23
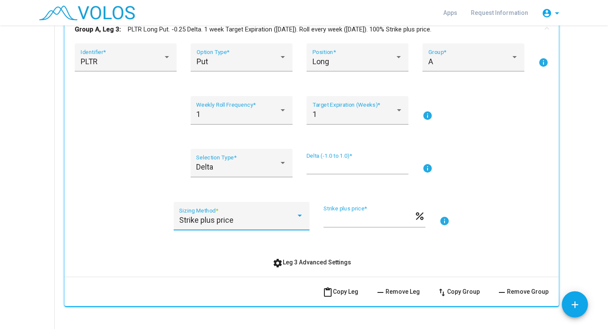
scroll to position [75, 0]
click at [296, 214] on div at bounding box center [300, 216] width 8 height 8
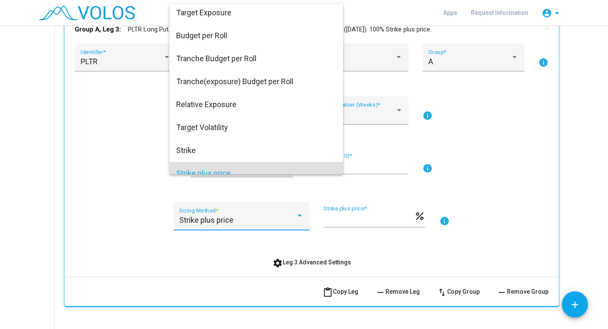
scroll to position [0, 0]
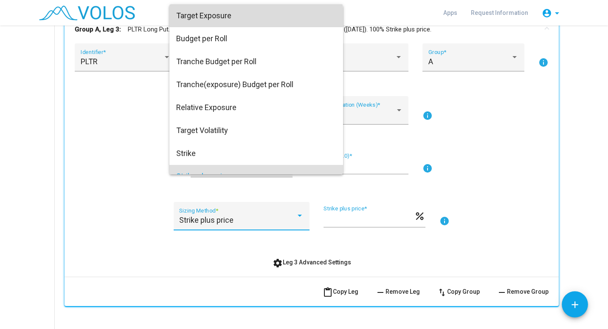
click at [253, 17] on span "Target Exposure" at bounding box center [256, 15] width 160 height 23
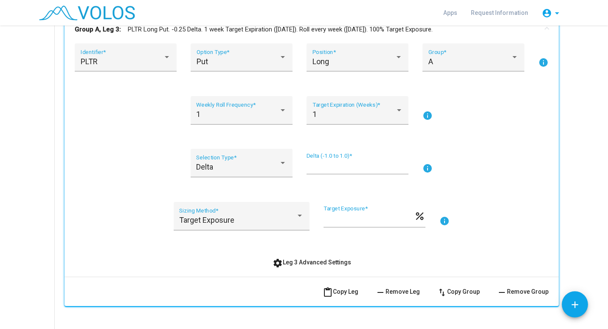
click at [144, 148] on div "PLTR Identifier * Put Option Type * Long Position * A Group * info 1 Weekly Rol…" at bounding box center [312, 156] width 474 height 227
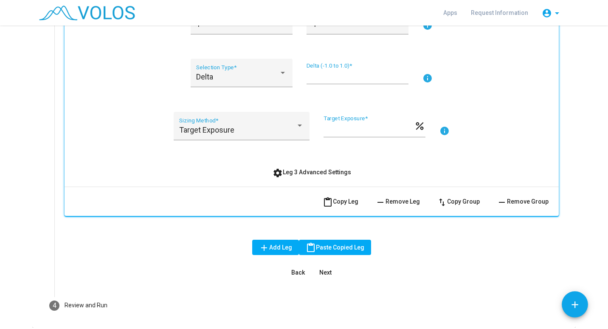
scroll to position [584, 0]
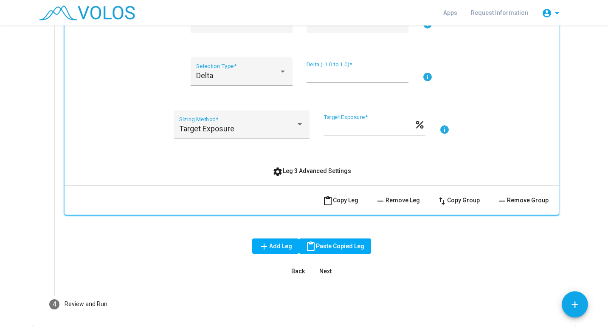
click at [328, 270] on span "Next" at bounding box center [325, 271] width 12 height 7
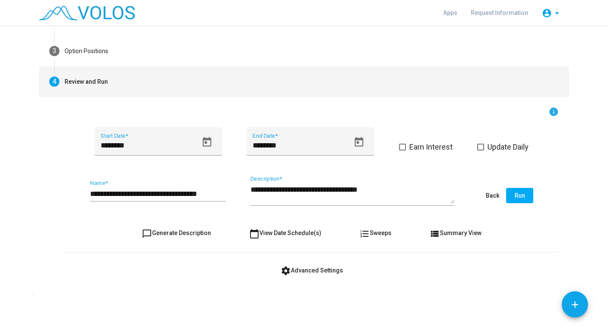
scroll to position [91, 0]
click at [515, 196] on span "Run" at bounding box center [520, 195] width 11 height 7
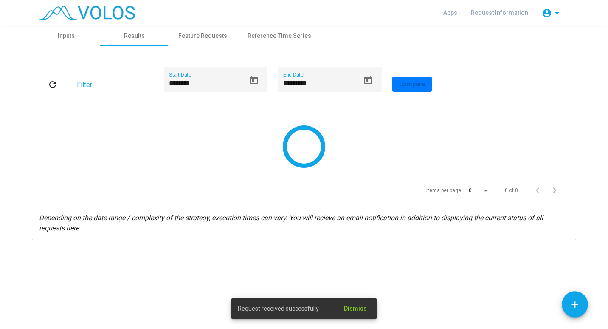
scroll to position [0, 0]
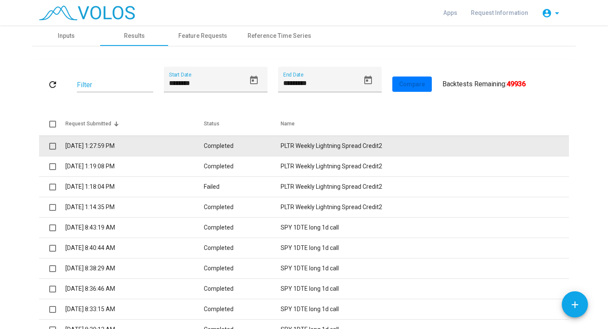
click at [119, 149] on td "8/11/2025 1:27:59 PM" at bounding box center [134, 146] width 138 height 20
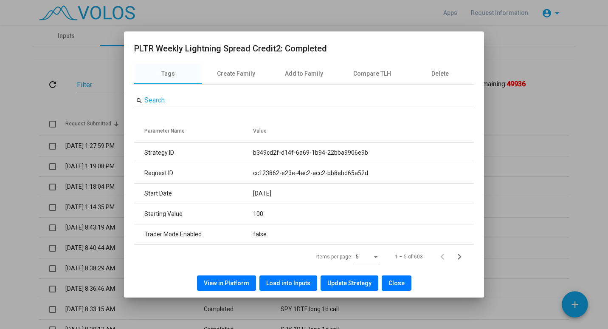
click at [226, 282] on span "View in Platform" at bounding box center [226, 283] width 45 height 7
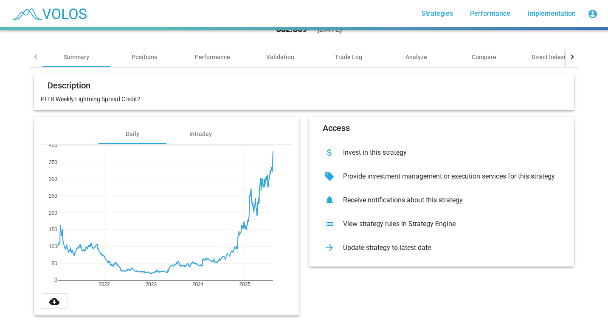
scroll to position [49, 0]
drag, startPoint x: 144, startPoint y: 54, endPoint x: 17, endPoint y: 82, distance: 129.3
click at [17, 82] on div "PLTR Weekly Lightning Spread Credit2 star_border 382.369 [DATE] Summary Positio…" at bounding box center [304, 179] width 608 height 299
click at [52, 296] on mat-icon "cloud_download" at bounding box center [54, 301] width 10 height 10
click at [139, 53] on div "Positions" at bounding box center [144, 57] width 25 height 8
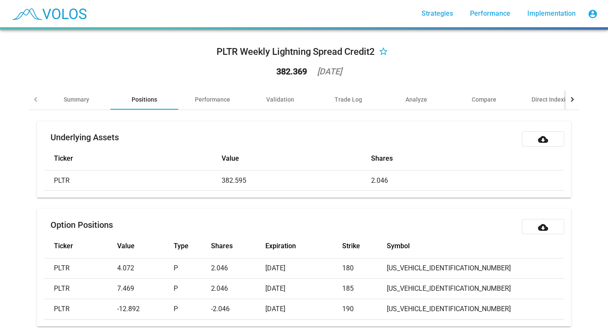
scroll to position [62, 0]
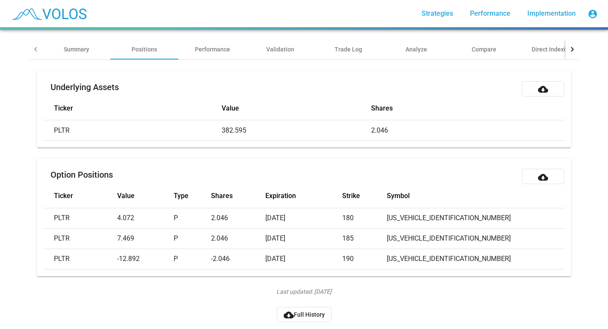
click at [290, 307] on button "cloud_download Full History" at bounding box center [304, 314] width 55 height 15
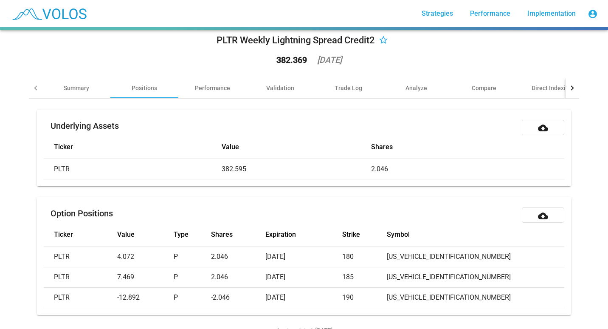
scroll to position [0, 0]
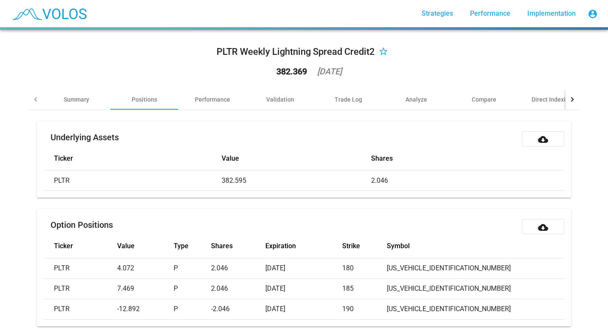
click at [34, 102] on div at bounding box center [36, 99] width 5 height 5
click at [66, 97] on div "Summary" at bounding box center [76, 99] width 25 height 8
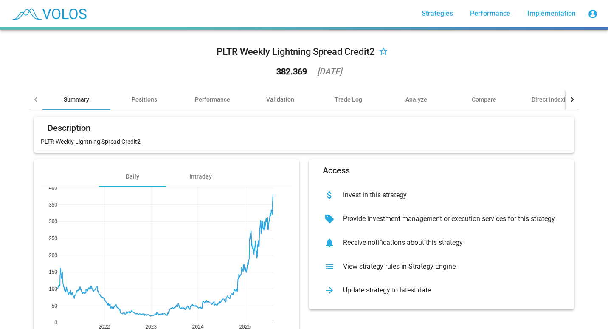
scroll to position [49, 0]
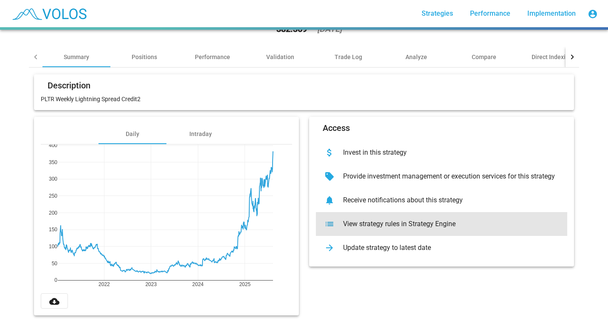
click at [372, 212] on div "list View strategy rules in Strategy Engine" at bounding box center [441, 224] width 251 height 24
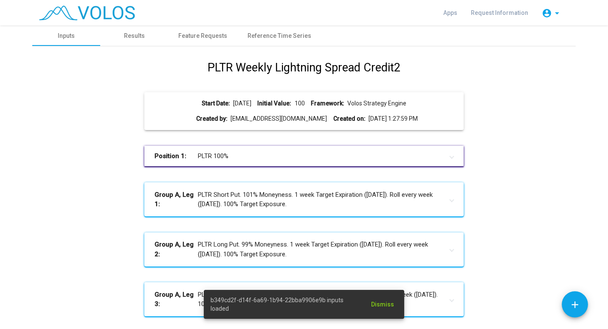
click at [275, 287] on mat-expansion-panel-header "Group A, Leg 3: PLTR Long Put. -0.25 Delta. 1 week Target Expiration ([DATE]). …" at bounding box center [304, 299] width 320 height 34
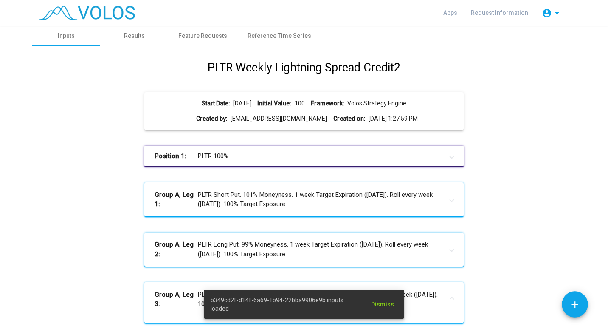
click at [437, 294] on mat-panel-title "Group A, Leg 3: PLTR Long Put. -0.25 Delta. 1 week Target Expiration ([DATE]). …" at bounding box center [299, 299] width 289 height 19
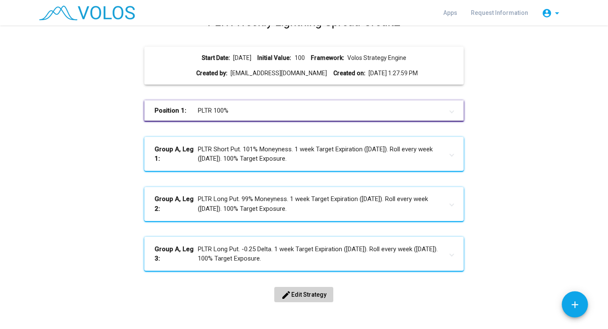
scroll to position [45, 0]
click at [294, 299] on button "edit Edit Strategy" at bounding box center [303, 294] width 59 height 15
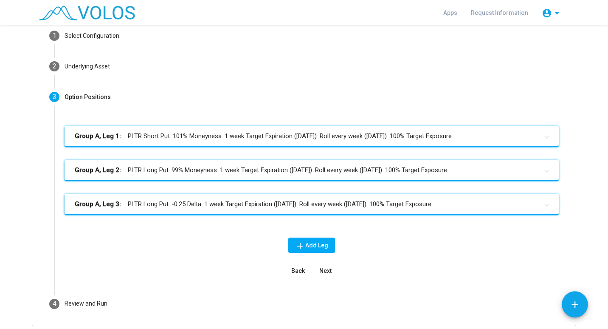
click at [225, 203] on mat-panel-title "Group A, Leg 3: PLTR Long Put. -0.25 Delta. 1 week Target Expiration (Friday). …" at bounding box center [307, 204] width 464 height 10
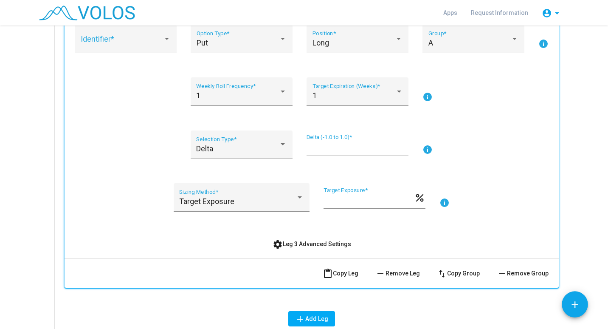
scroll to position [251, 0]
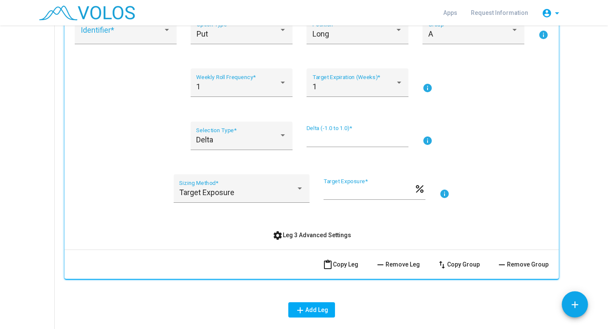
click at [340, 237] on span "settings Leg 3 Advanced Settings" at bounding box center [312, 235] width 79 height 7
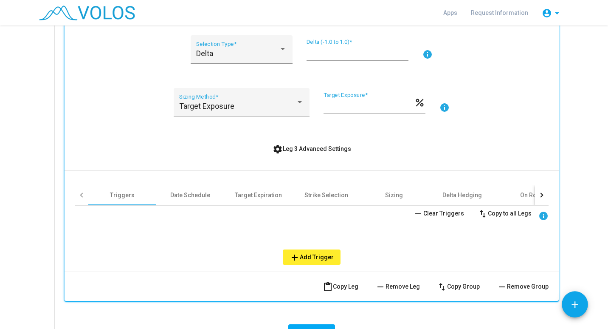
scroll to position [336, 0]
click at [535, 194] on div at bounding box center [542, 196] width 14 height 20
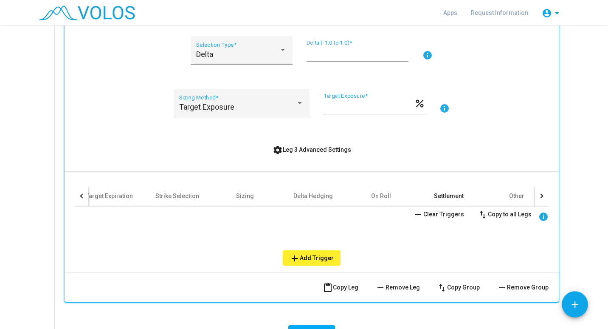
click at [449, 194] on div "Settlement" at bounding box center [449, 196] width 30 height 8
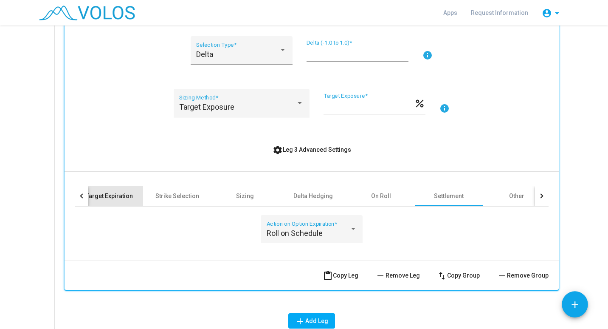
click at [124, 195] on div "Target Expiration" at bounding box center [109, 196] width 47 height 8
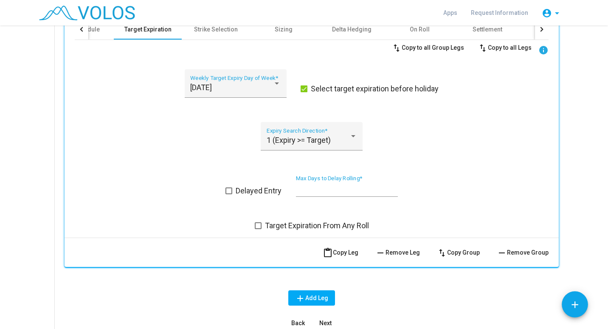
scroll to position [500, 0]
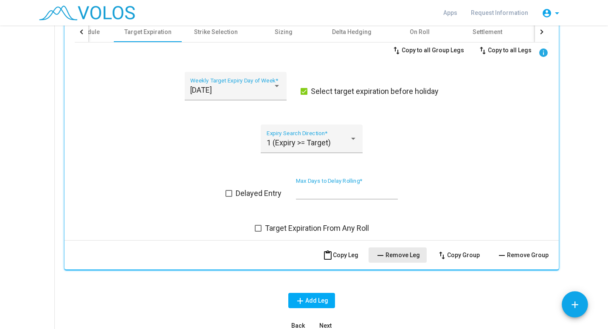
click at [398, 252] on span "remove Remove Leg" at bounding box center [398, 254] width 45 height 7
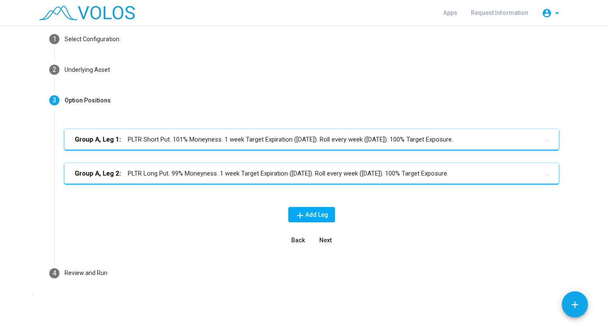
click at [311, 216] on span "add Add Leg" at bounding box center [311, 214] width 33 height 7
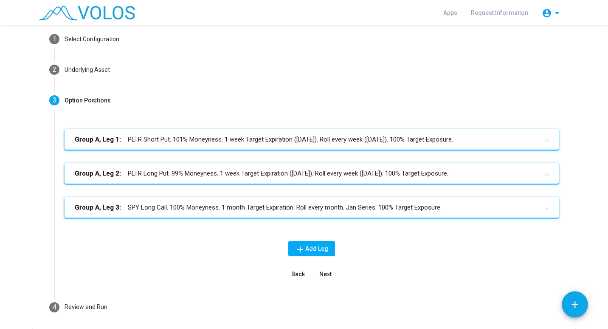
click at [161, 208] on mat-panel-title "Group A, Leg 3: SPY Long Call. 100% Moneyness. 1 month Target Expiration. Roll …" at bounding box center [307, 208] width 464 height 10
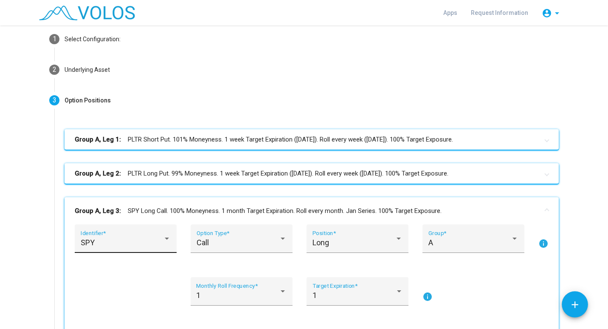
click at [140, 238] on div "SPY" at bounding box center [122, 242] width 83 height 8
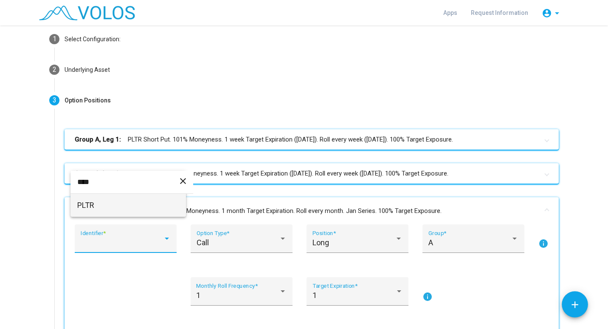
click at [91, 179] on input "****" at bounding box center [132, 181] width 123 height 23
type input "****"
click at [87, 208] on span "PLTR" at bounding box center [128, 205] width 102 height 23
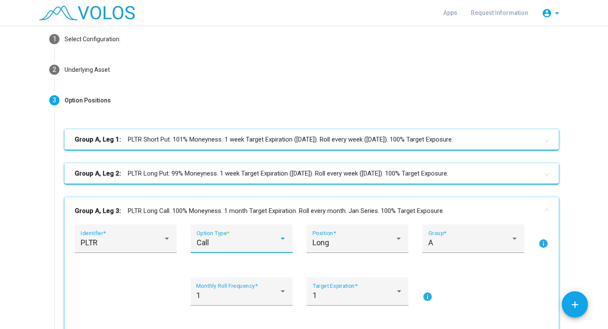
click at [281, 239] on div at bounding box center [283, 238] width 8 height 8
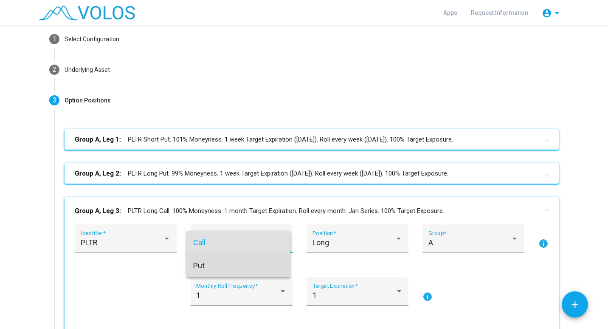
click at [247, 264] on span "Put" at bounding box center [238, 265] width 90 height 23
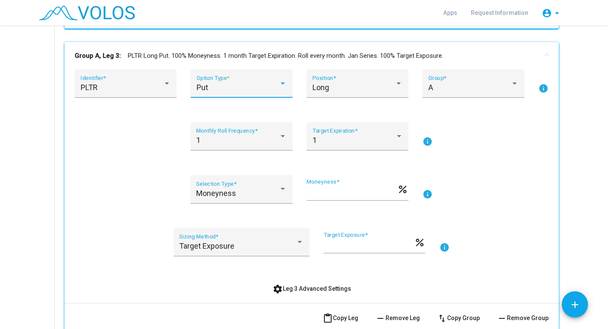
scroll to position [201, 0]
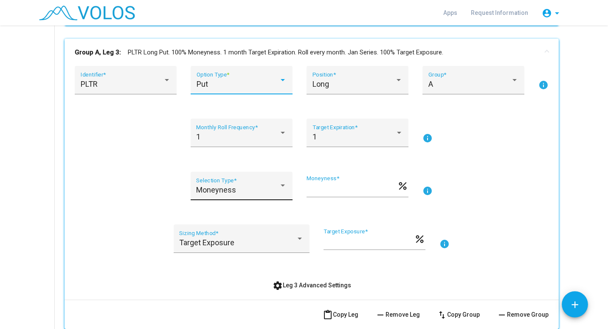
click at [280, 187] on div at bounding box center [283, 185] width 8 height 8
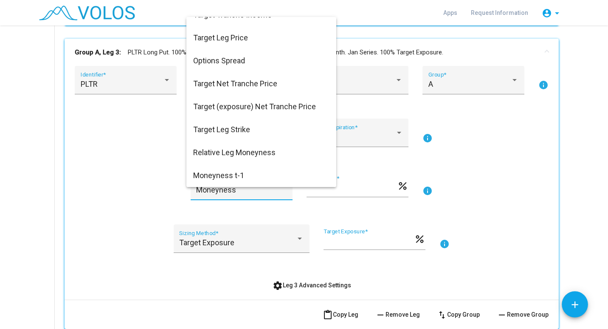
scroll to position [0, 0]
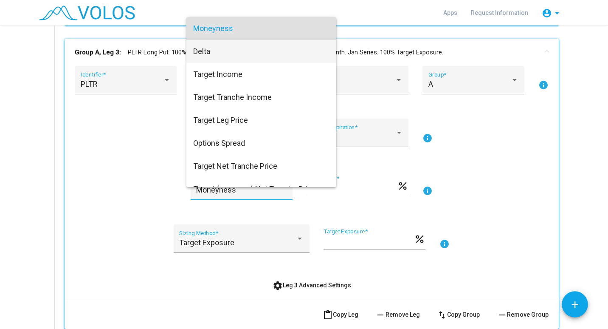
click at [215, 57] on span "Delta" at bounding box center [261, 51] width 136 height 23
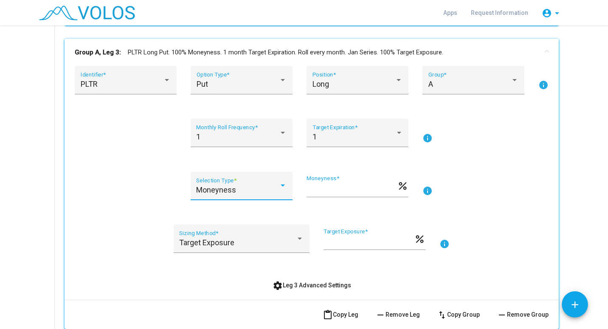
type input "***"
drag, startPoint x: 310, startPoint y: 187, endPoint x: 284, endPoint y: 186, distance: 25.9
click at [284, 186] on div "Delta Selection Type * *** Delta (-1.0 to 1.0) * info" at bounding box center [312, 191] width 474 height 39
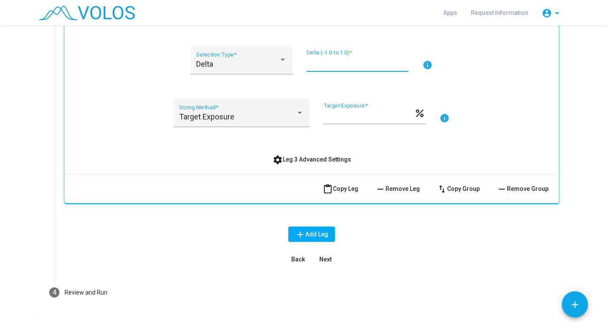
scroll to position [333, 0]
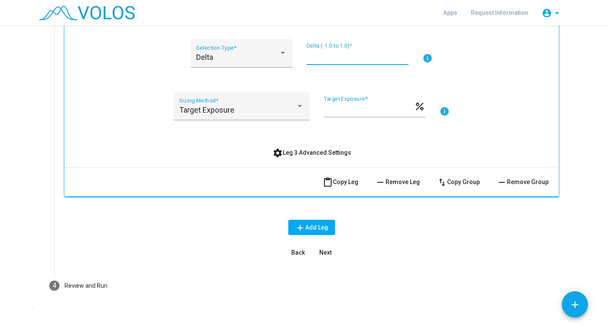
type input "*****"
click at [330, 252] on button "Next" at bounding box center [325, 252] width 27 height 15
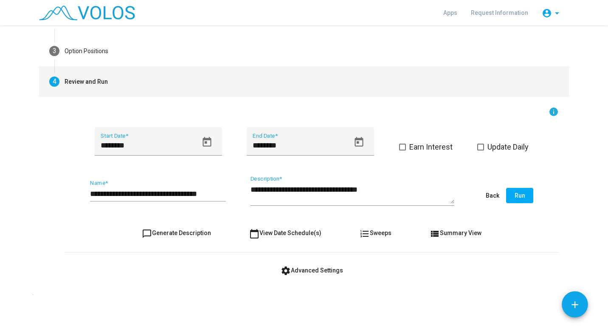
scroll to position [91, 0]
click at [518, 200] on button "Run" at bounding box center [519, 195] width 27 height 15
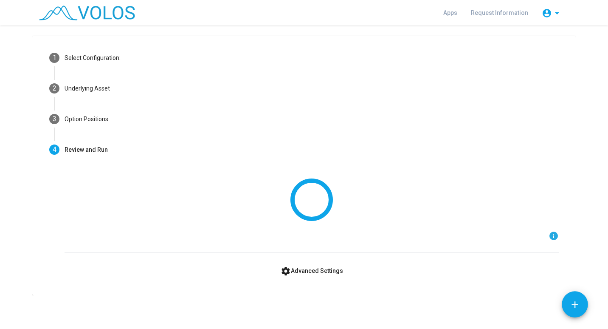
scroll to position [0, 0]
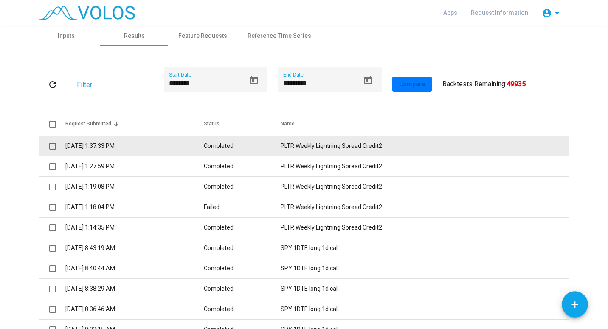
click at [148, 140] on td "8/11/2025 1:37:33 PM" at bounding box center [134, 146] width 138 height 20
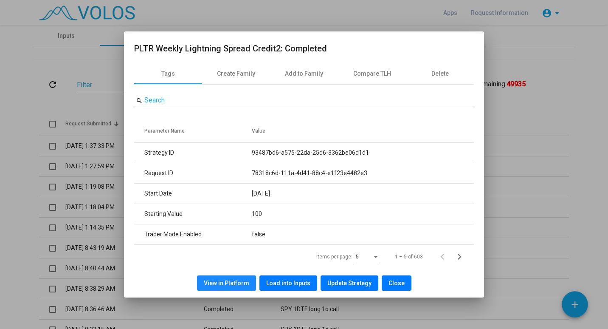
click at [234, 284] on span "View in Platform" at bounding box center [226, 283] width 45 height 7
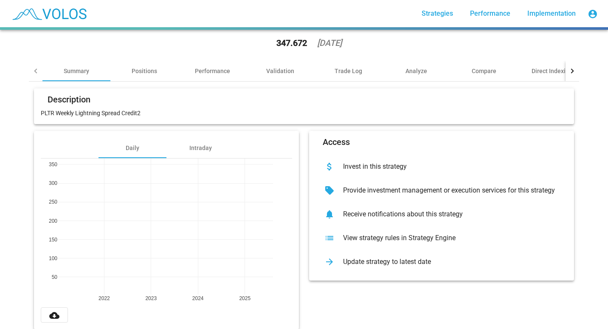
scroll to position [49, 0]
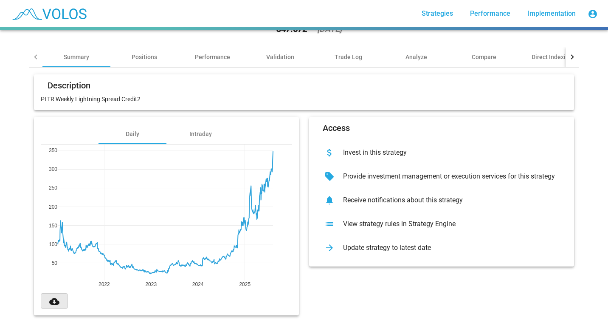
click at [52, 296] on mat-icon "cloud_download" at bounding box center [54, 301] width 10 height 10
click at [138, 53] on div "Positions" at bounding box center [144, 57] width 25 height 8
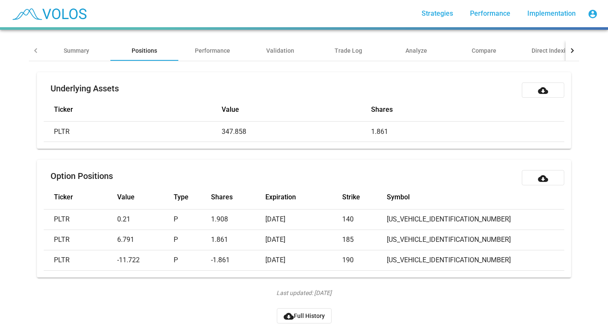
scroll to position [62, 0]
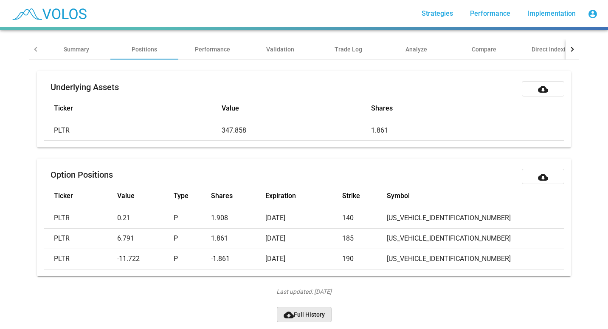
click at [302, 311] on span "cloud_download Full History" at bounding box center [304, 314] width 41 height 7
